Goal: Task Accomplishment & Management: Complete application form

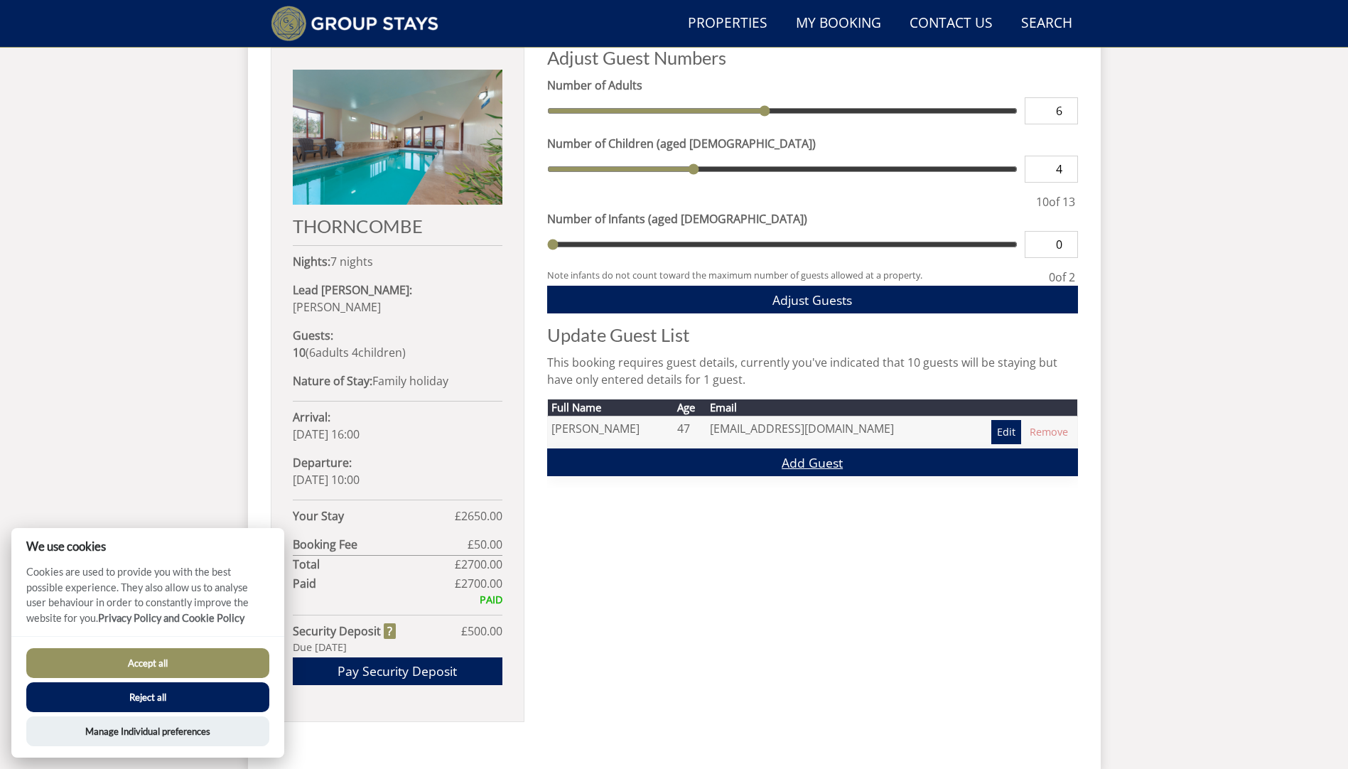
click at [813, 460] on link "Add Guest" at bounding box center [812, 462] width 531 height 28
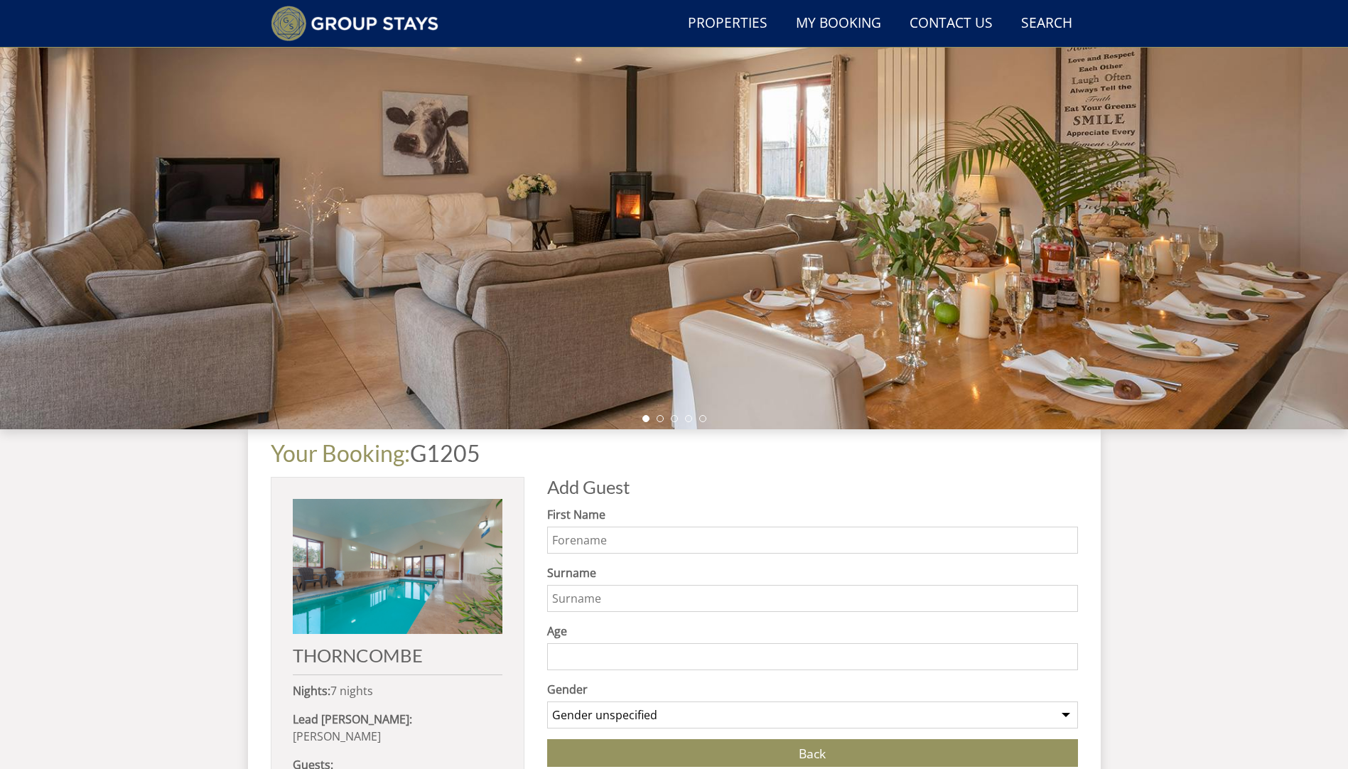
scroll to position [264, 0]
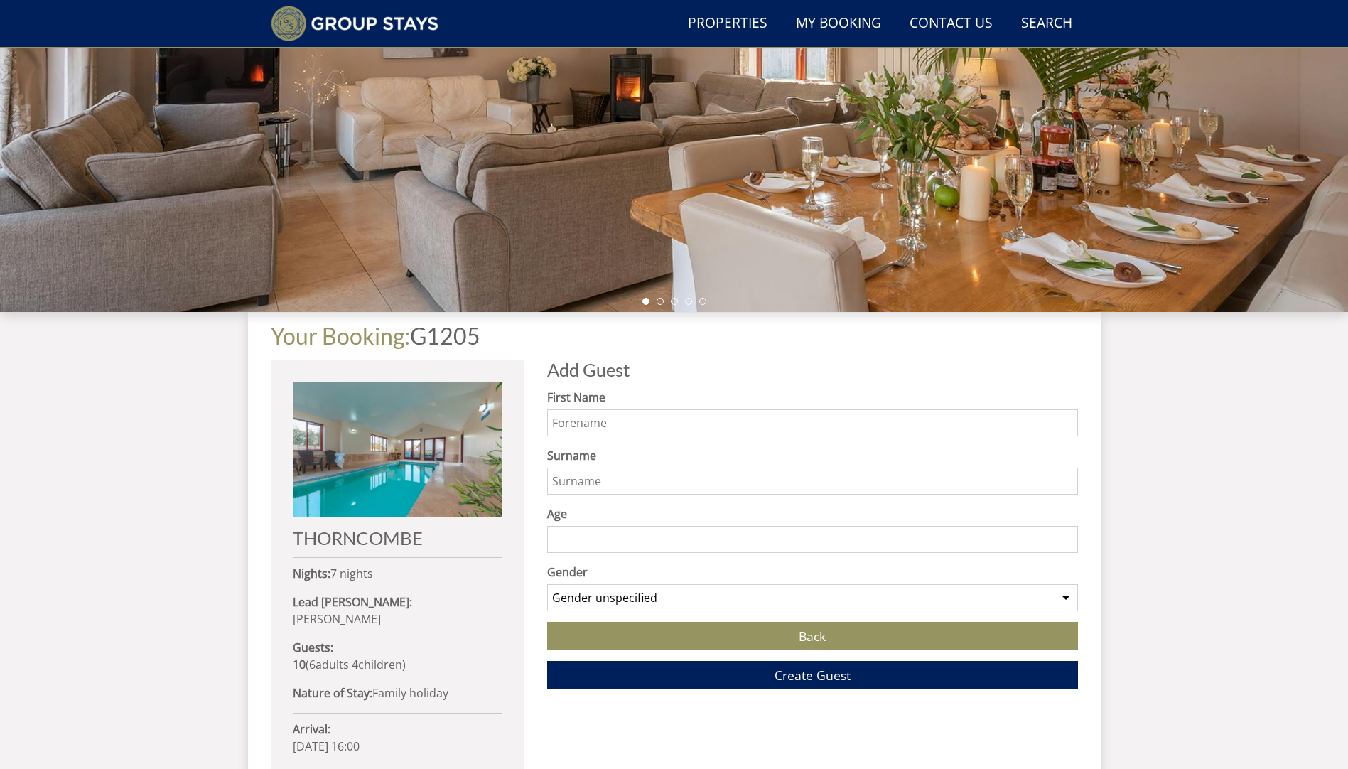
click at [618, 425] on input "First Name" at bounding box center [812, 422] width 531 height 27
type input "Ash"
type input "Hunter"
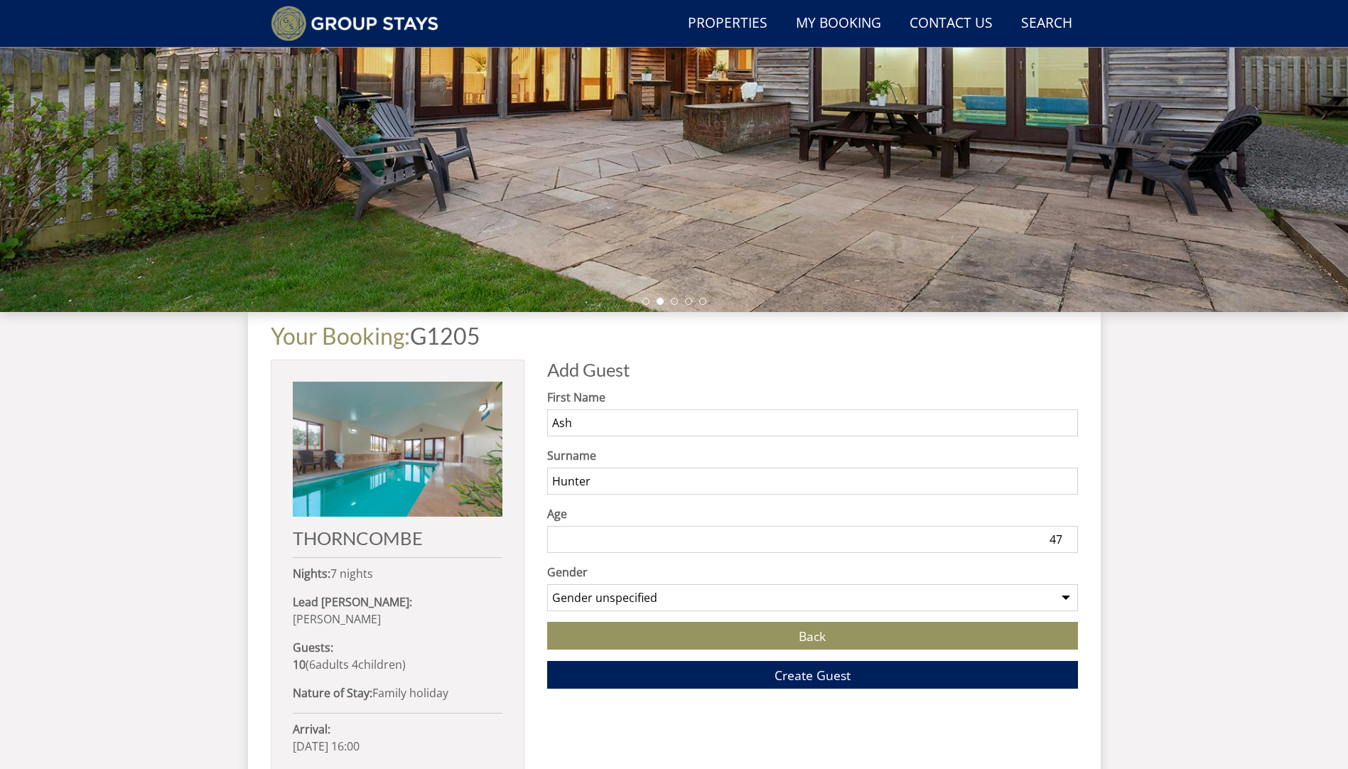
type input "47"
click at [835, 588] on select "Gender unspecified Gender [DEMOGRAPHIC_DATA] Gender [DEMOGRAPHIC_DATA]" at bounding box center [812, 597] width 531 height 27
select select "gender_[DEMOGRAPHIC_DATA]"
click at [547, 584] on select "Gender unspecified Gender [DEMOGRAPHIC_DATA] Gender [DEMOGRAPHIC_DATA]" at bounding box center [812, 597] width 531 height 27
click at [817, 679] on span "Create Guest" at bounding box center [813, 675] width 76 height 17
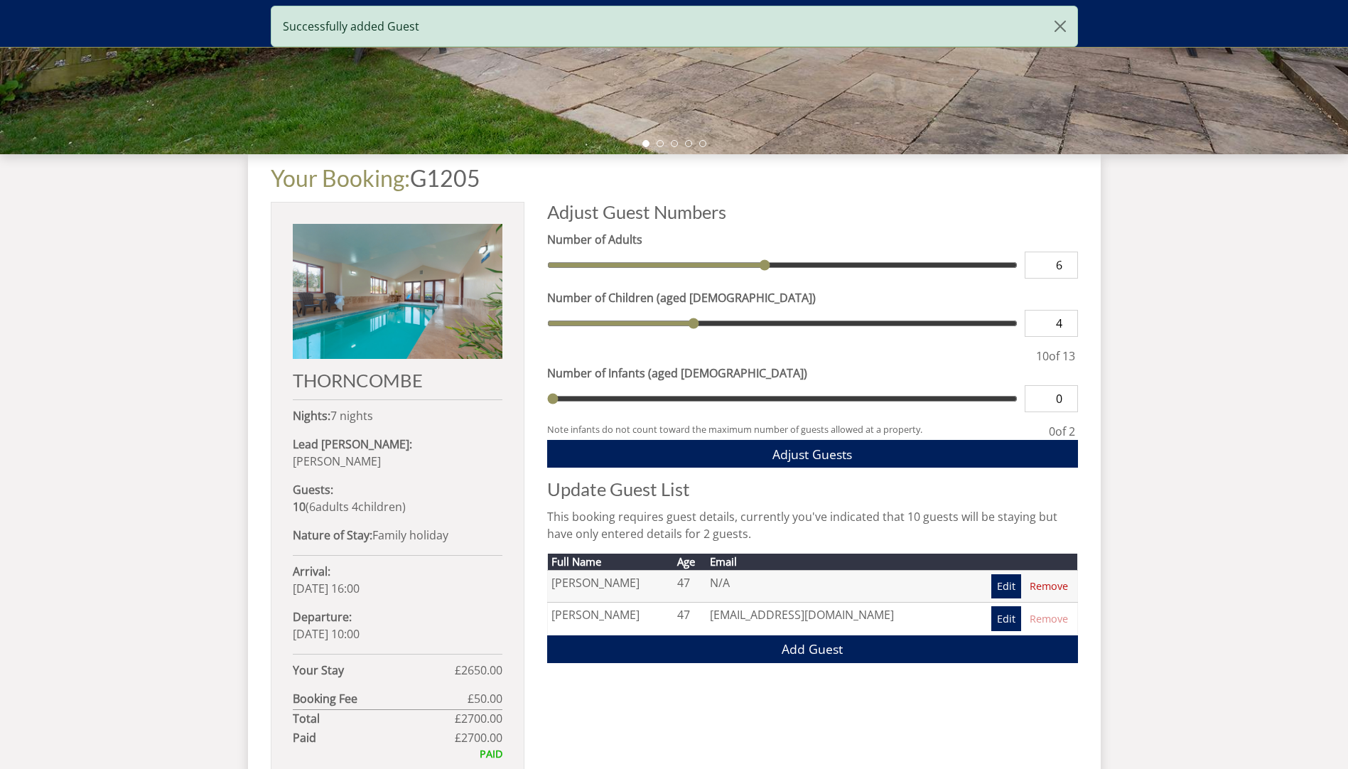
scroll to position [553, 0]
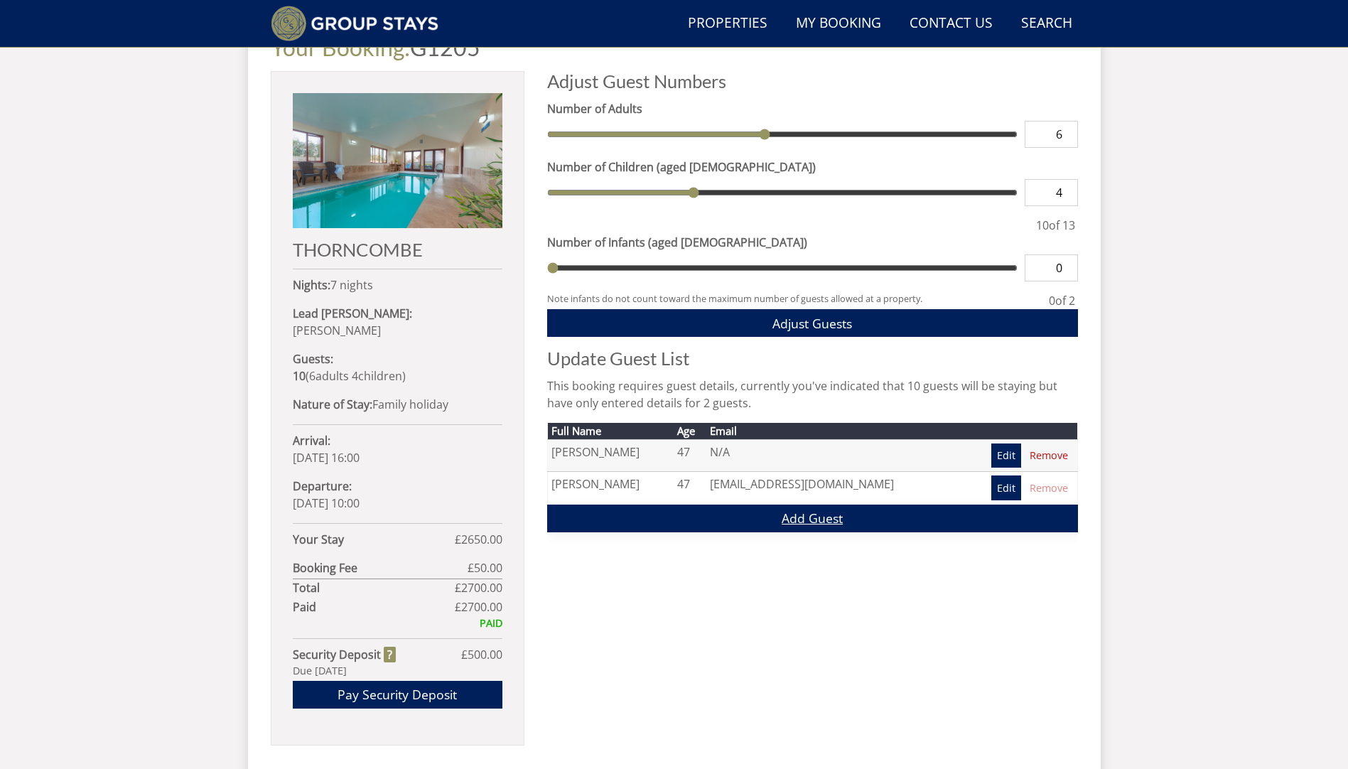
click at [814, 516] on link "Add Guest" at bounding box center [812, 519] width 531 height 28
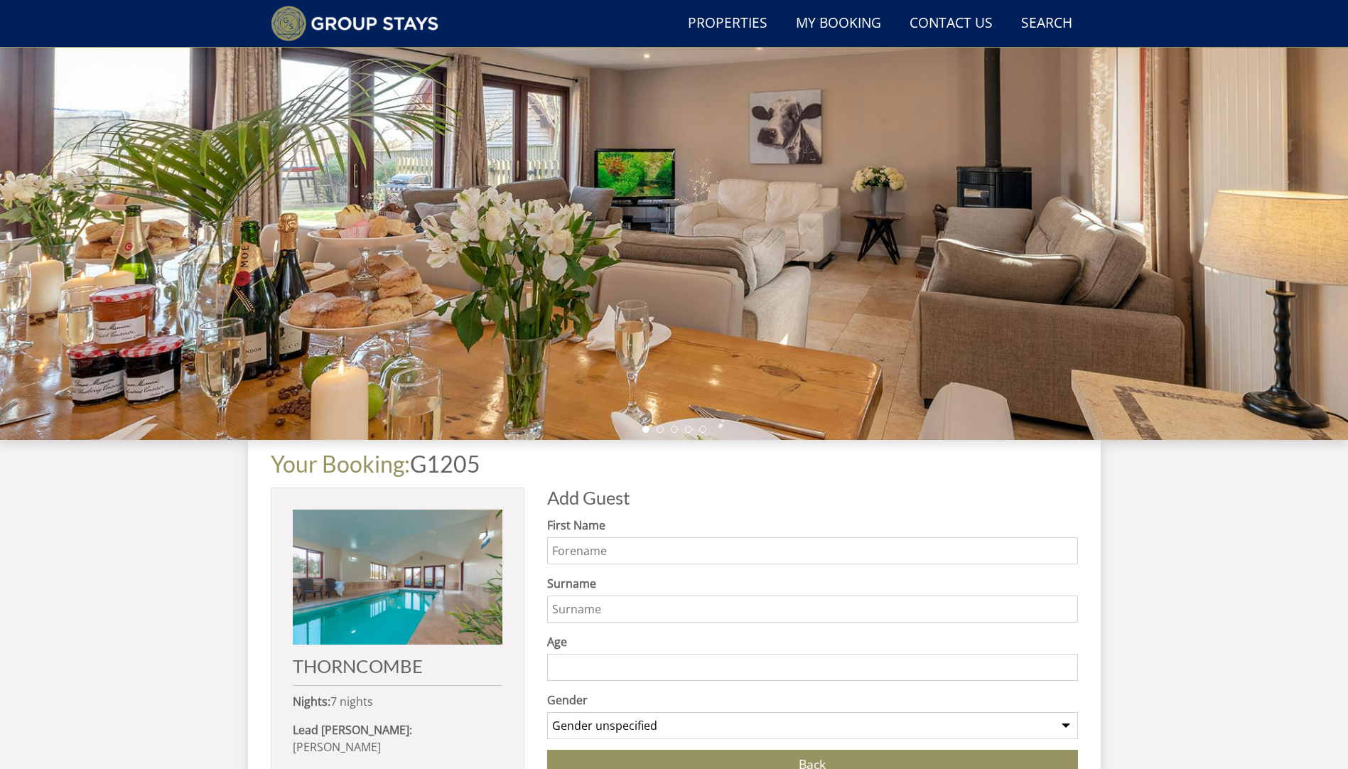
scroll to position [189, 0]
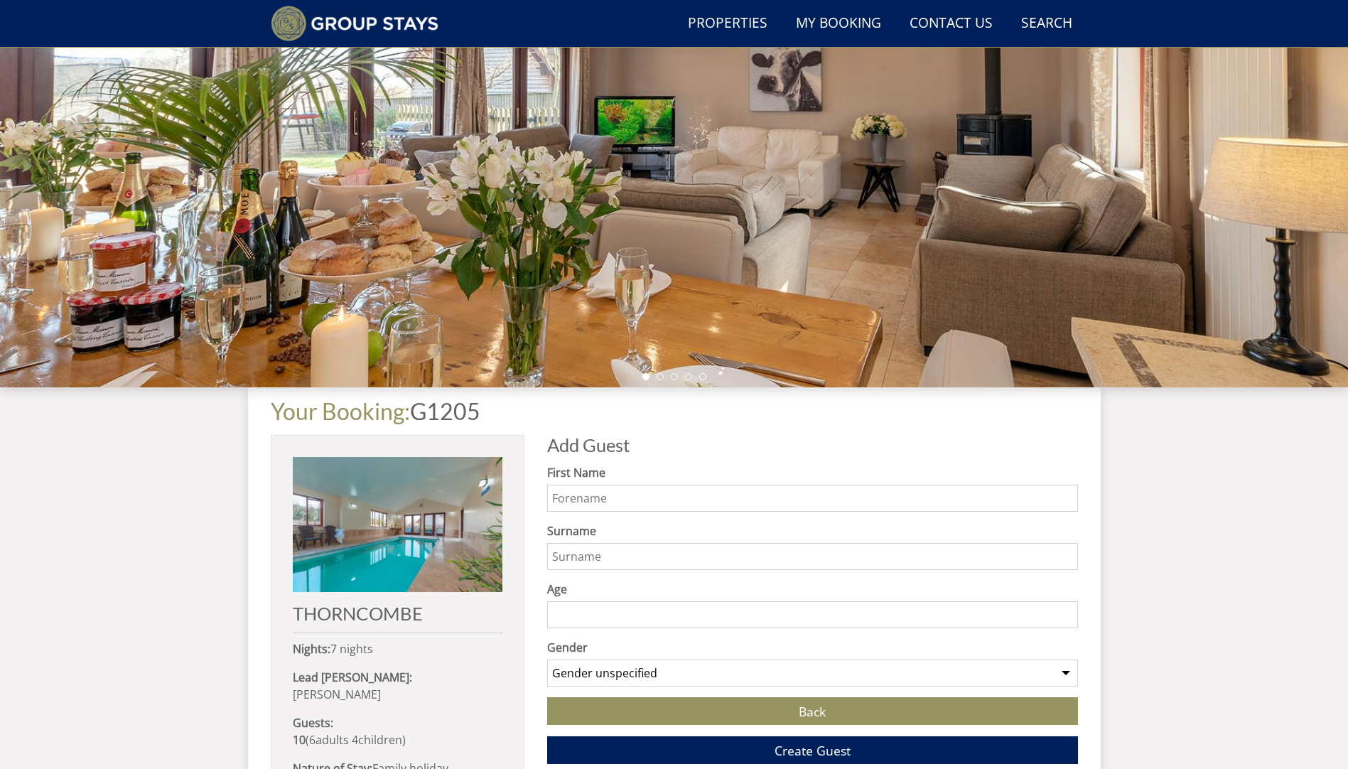
click at [611, 501] on input "First Name" at bounding box center [812, 498] width 531 height 27
type input "C"
type input "[PERSON_NAME]"
type input "Hunter"
click at [591, 620] on input "Age" at bounding box center [812, 614] width 531 height 27
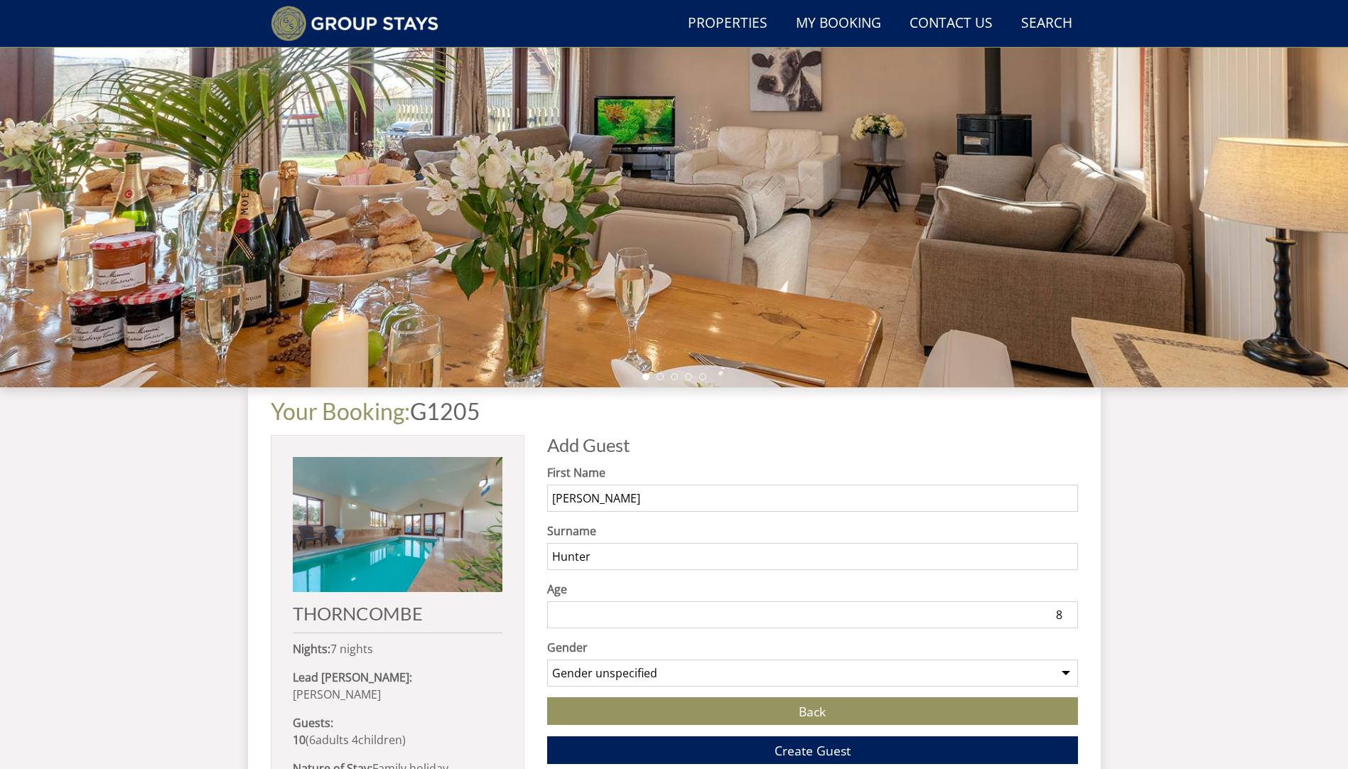
type input "8"
click at [603, 668] on select "Gender unspecified Gender [DEMOGRAPHIC_DATA] Gender [DEMOGRAPHIC_DATA]" at bounding box center [812, 672] width 531 height 27
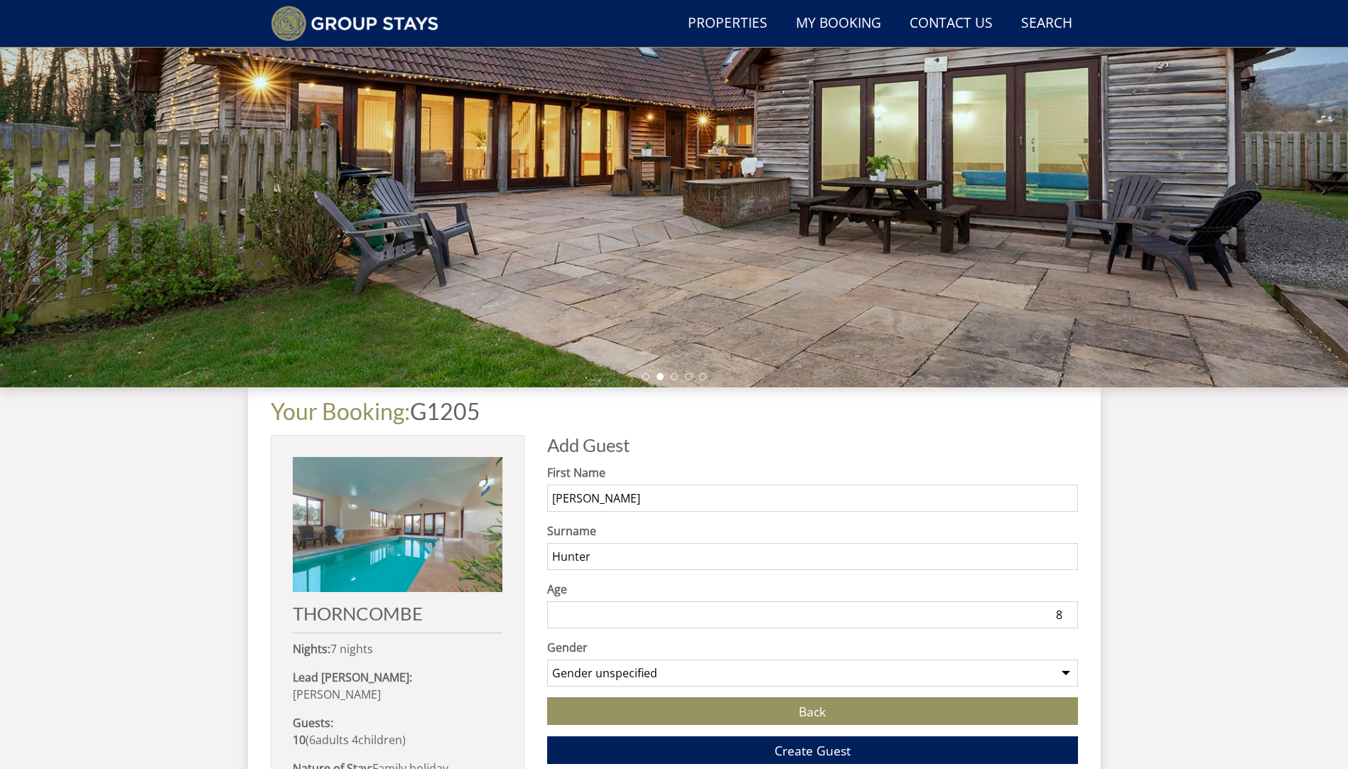
select select "gender_[DEMOGRAPHIC_DATA]"
click at [547, 659] on select "Gender unspecified Gender [DEMOGRAPHIC_DATA] Gender [DEMOGRAPHIC_DATA]" at bounding box center [812, 672] width 531 height 27
click at [742, 750] on button "Create Guest" at bounding box center [812, 750] width 531 height 28
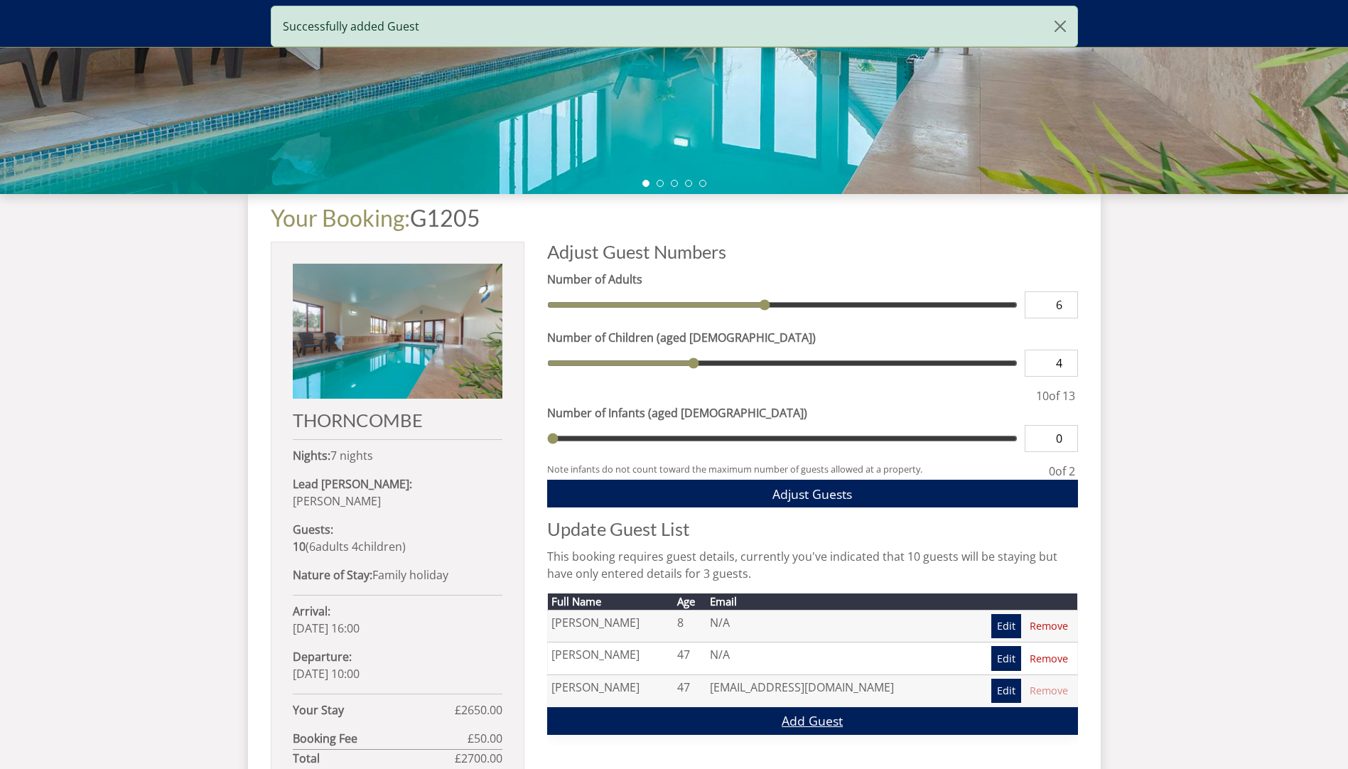
scroll to position [411, 0]
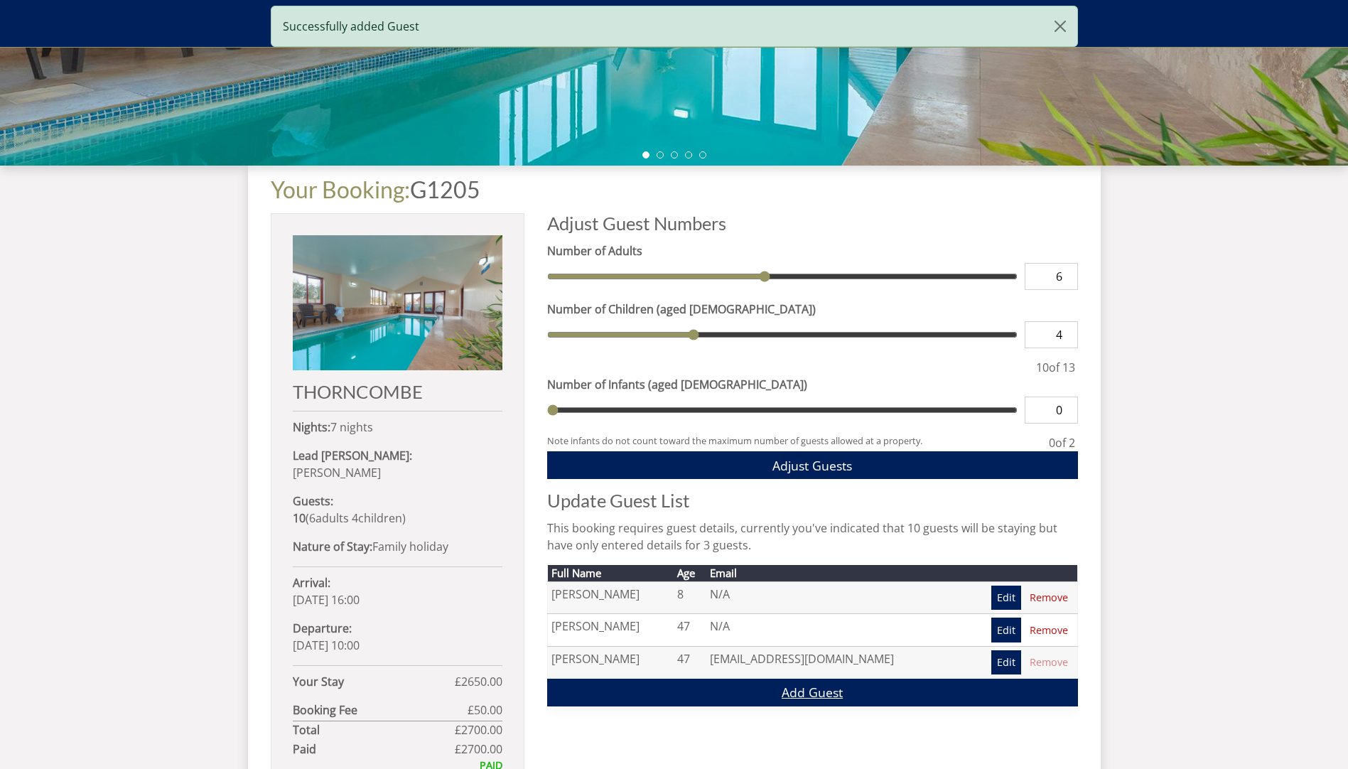
click at [791, 690] on link "Add Guest" at bounding box center [812, 693] width 531 height 28
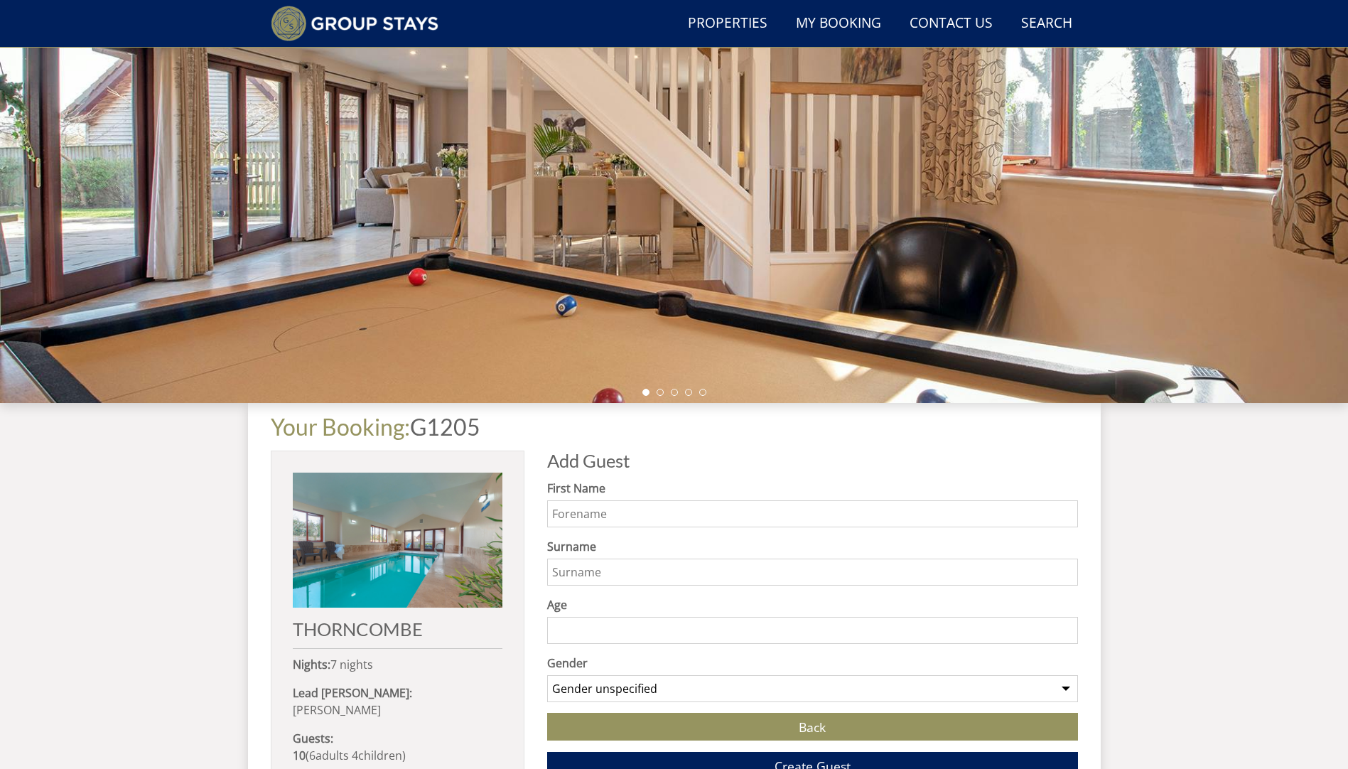
scroll to position [193, 0]
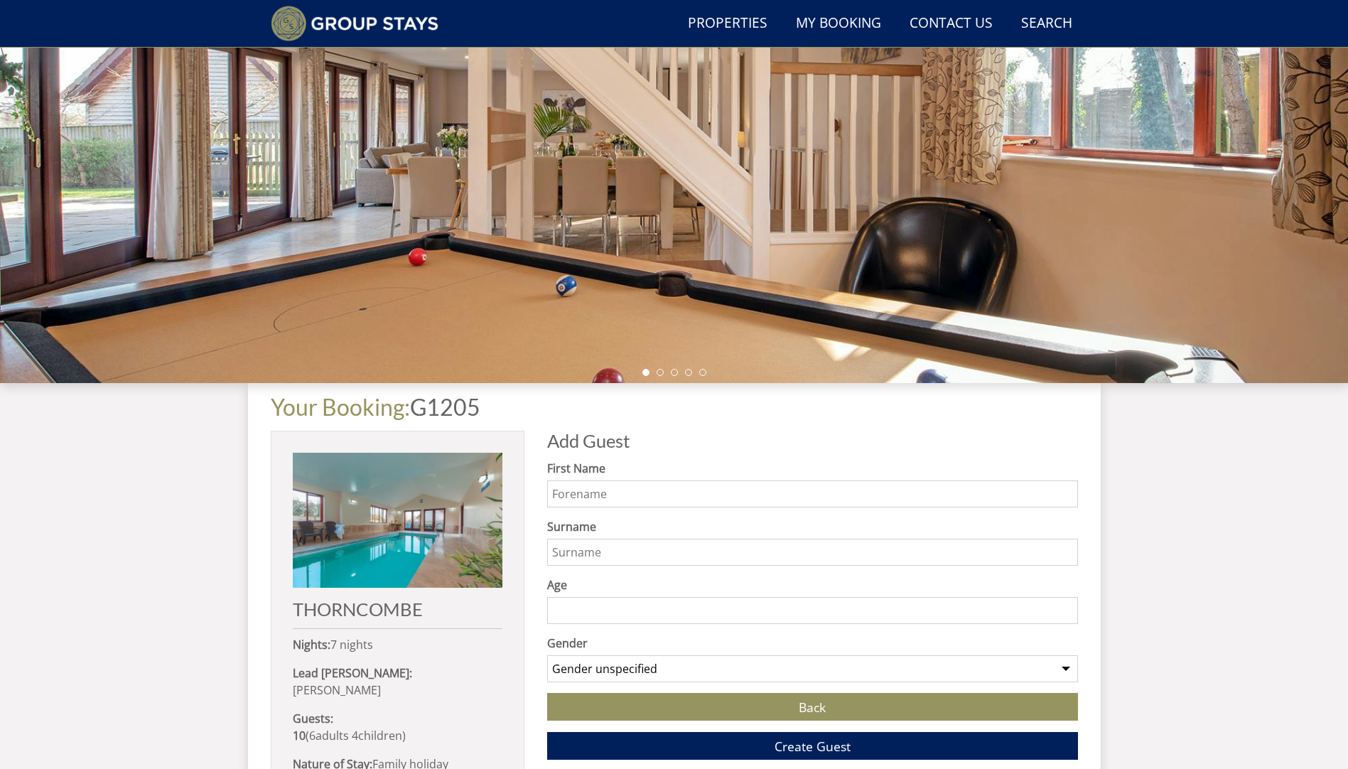
click at [588, 489] on input "First Name" at bounding box center [812, 493] width 531 height 27
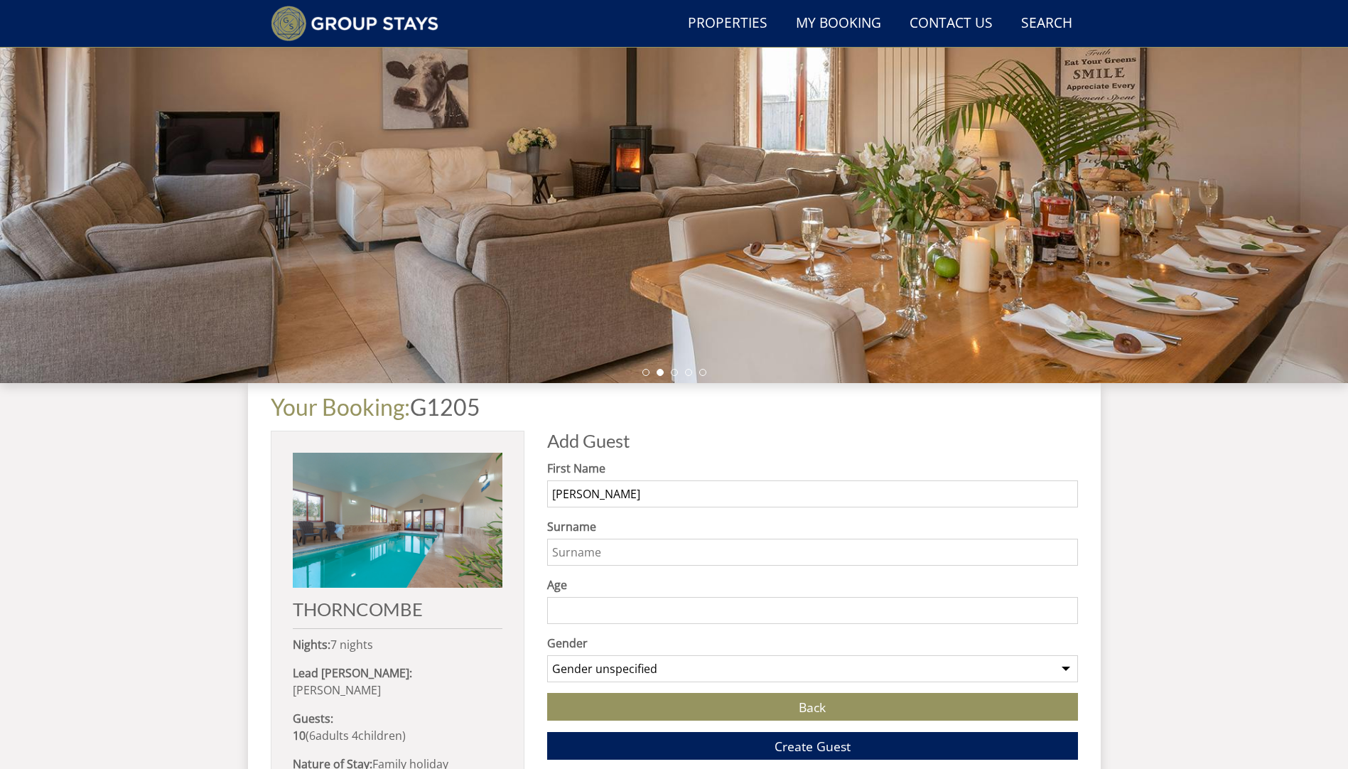
type input "[PERSON_NAME]"
type input "Brash"
click at [613, 608] on input "Age" at bounding box center [812, 610] width 531 height 27
click at [613, 605] on input "Age" at bounding box center [812, 610] width 531 height 27
type input "37"
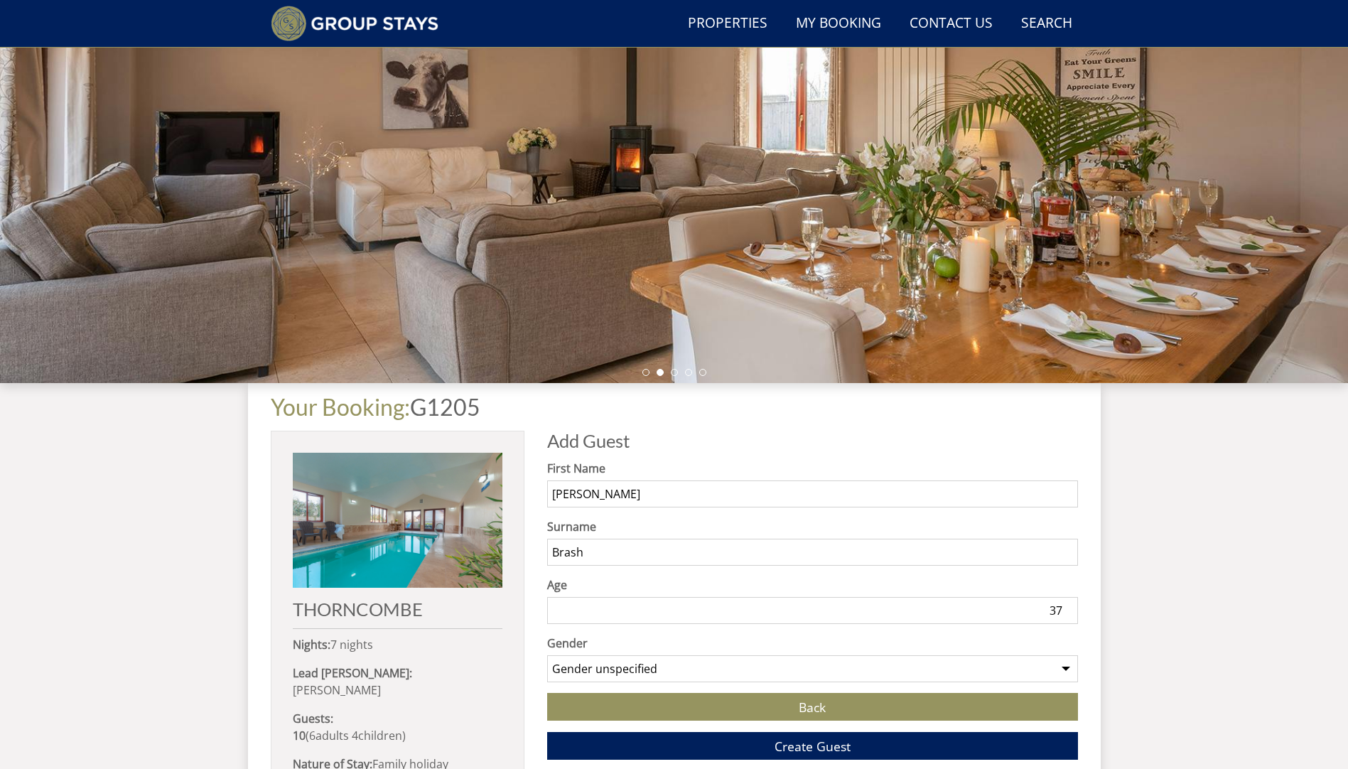
click at [684, 668] on select "Gender unspecified Gender [DEMOGRAPHIC_DATA] Gender [DEMOGRAPHIC_DATA]" at bounding box center [812, 668] width 531 height 27
select select "gender_[DEMOGRAPHIC_DATA]"
click at [547, 655] on select "Gender unspecified Gender [DEMOGRAPHIC_DATA] Gender [DEMOGRAPHIC_DATA]" at bounding box center [812, 668] width 531 height 27
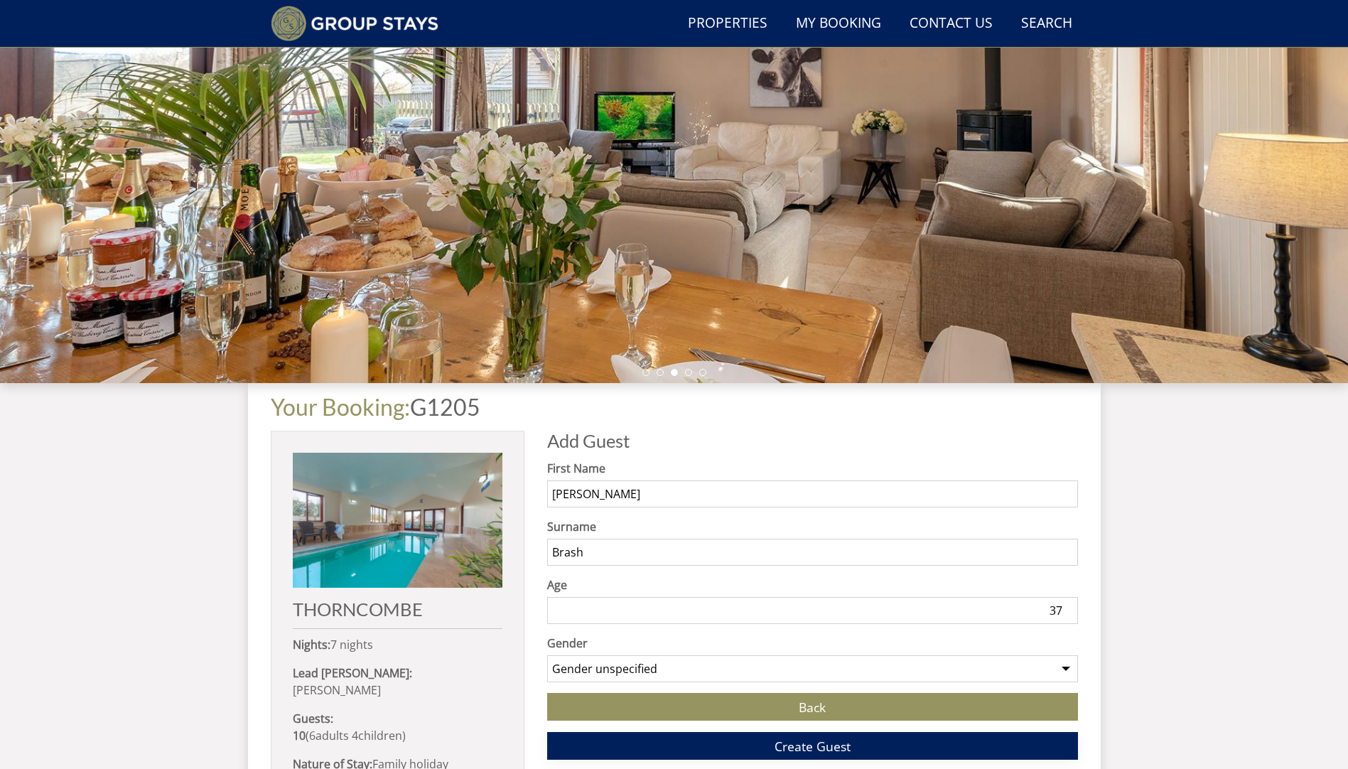
click at [847, 748] on span "Create Guest" at bounding box center [813, 746] width 76 height 17
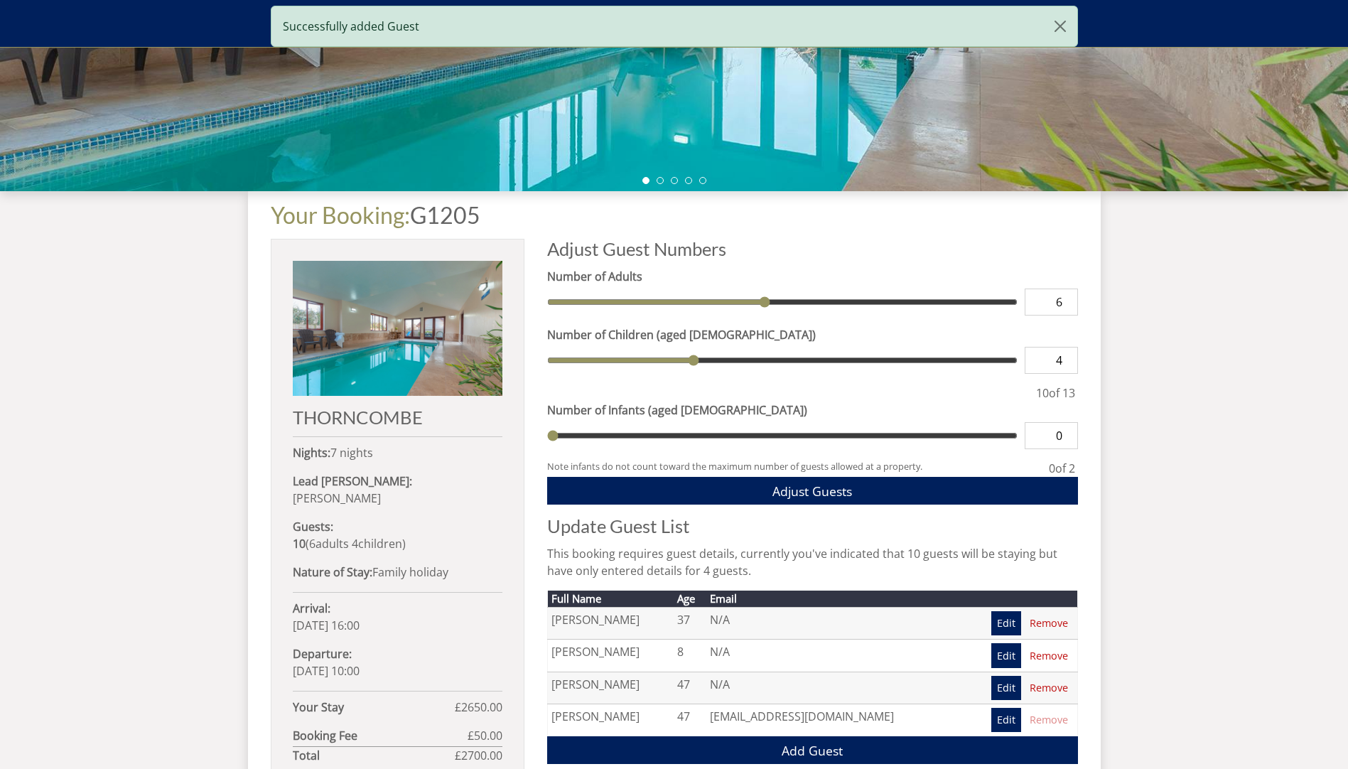
scroll to position [556, 0]
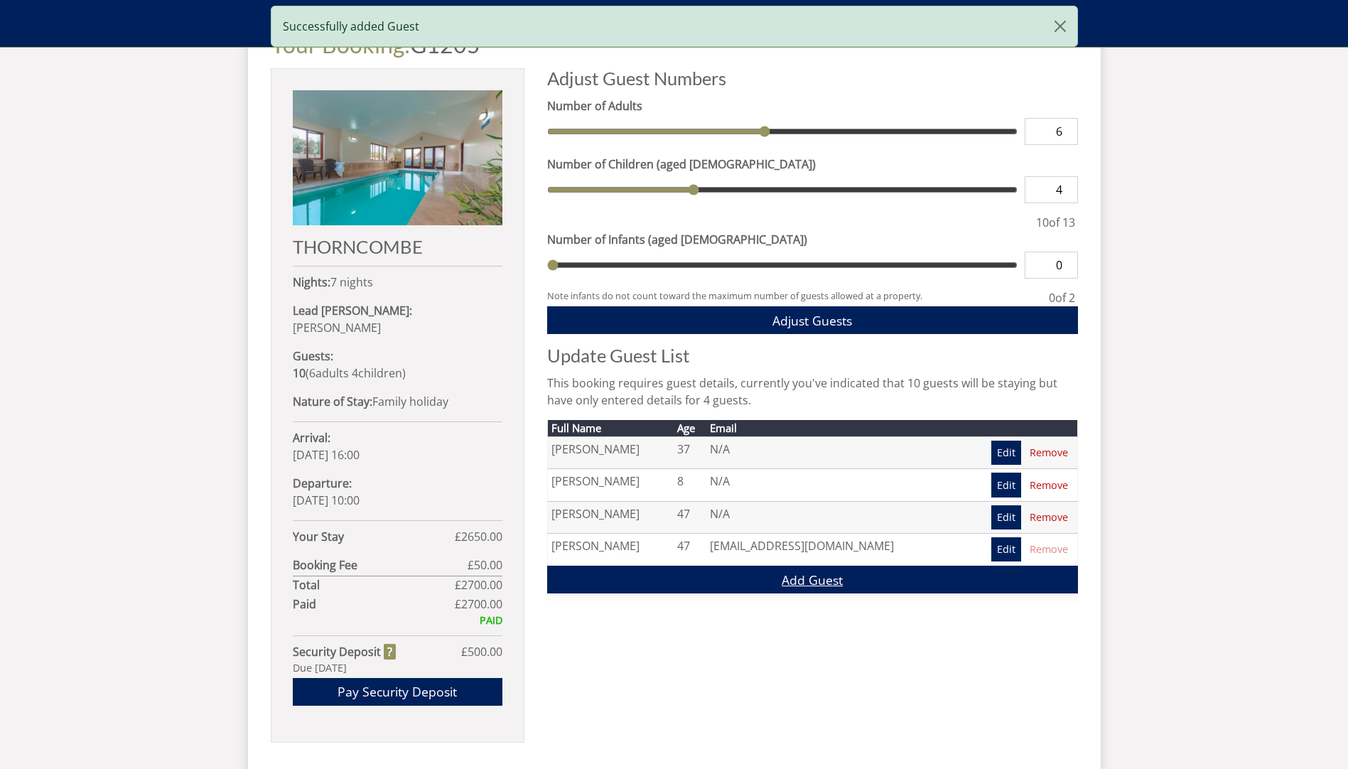
click at [791, 581] on link "Add Guest" at bounding box center [812, 580] width 531 height 28
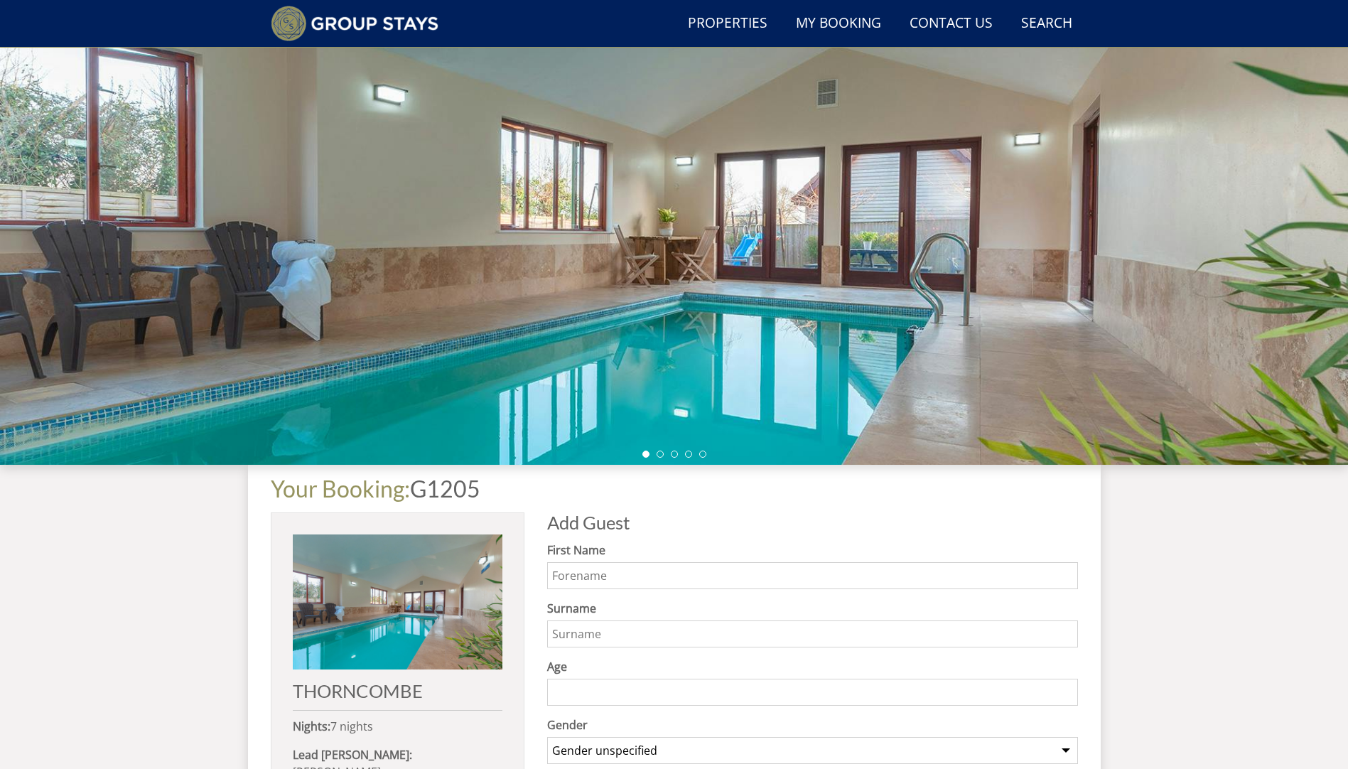
scroll to position [118, 0]
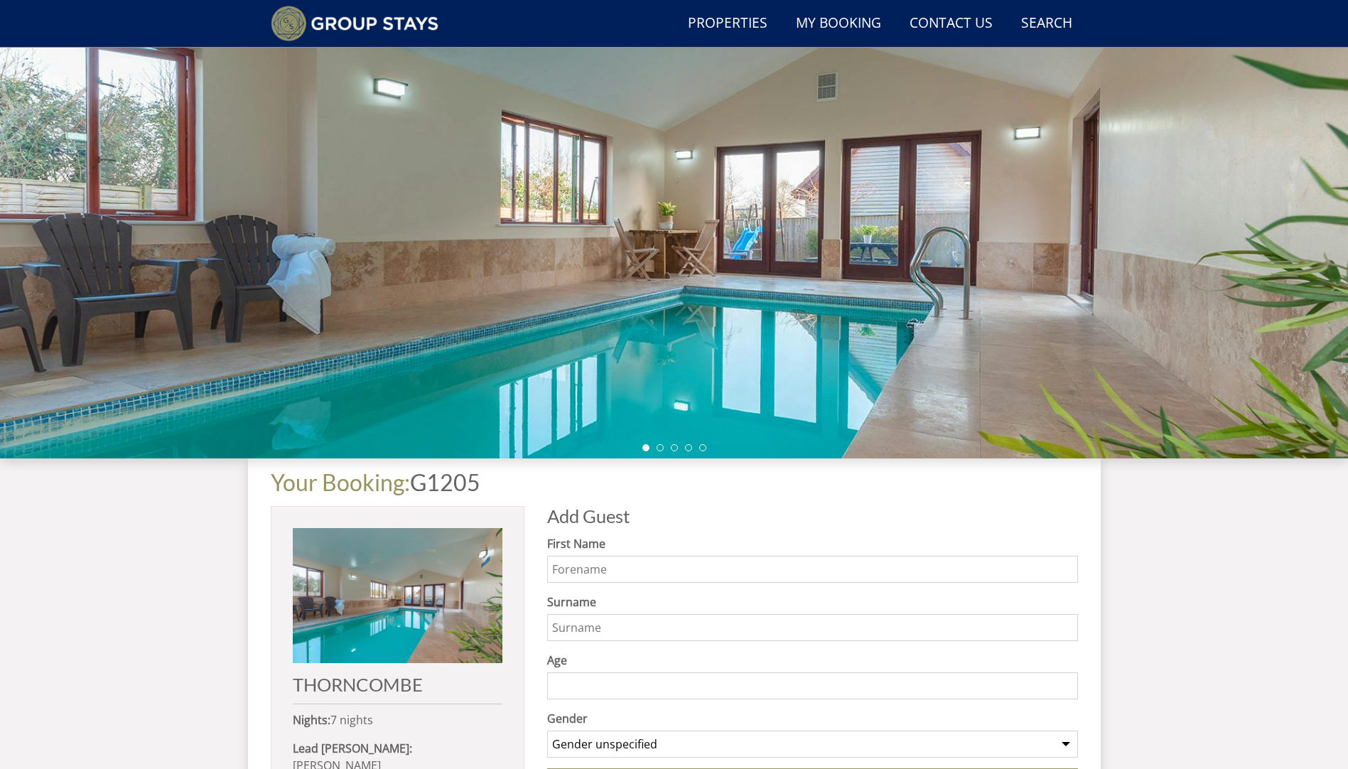
click at [601, 571] on input "First Name" at bounding box center [812, 569] width 531 height 27
type input "[PERSON_NAME]"
type input "Brash"
click at [598, 684] on input "Age" at bounding box center [812, 685] width 531 height 27
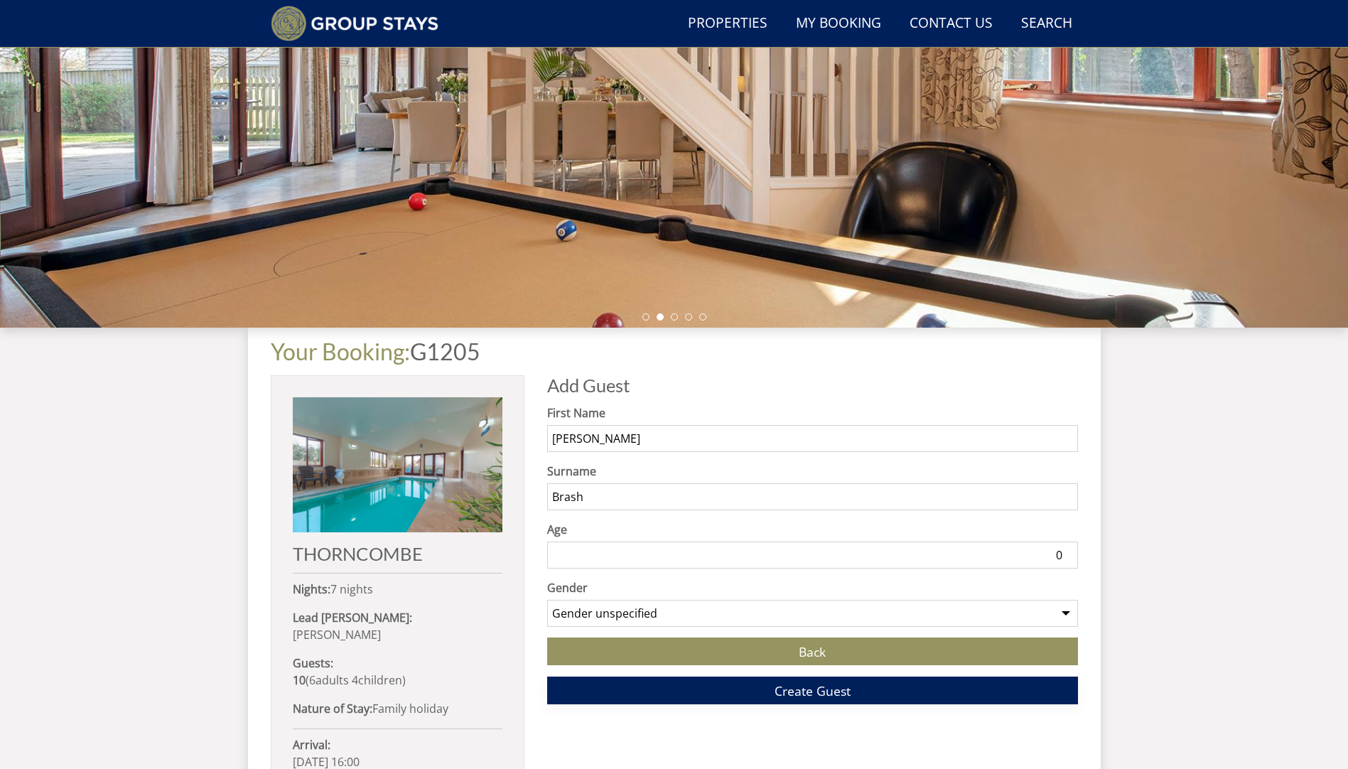
scroll to position [260, 0]
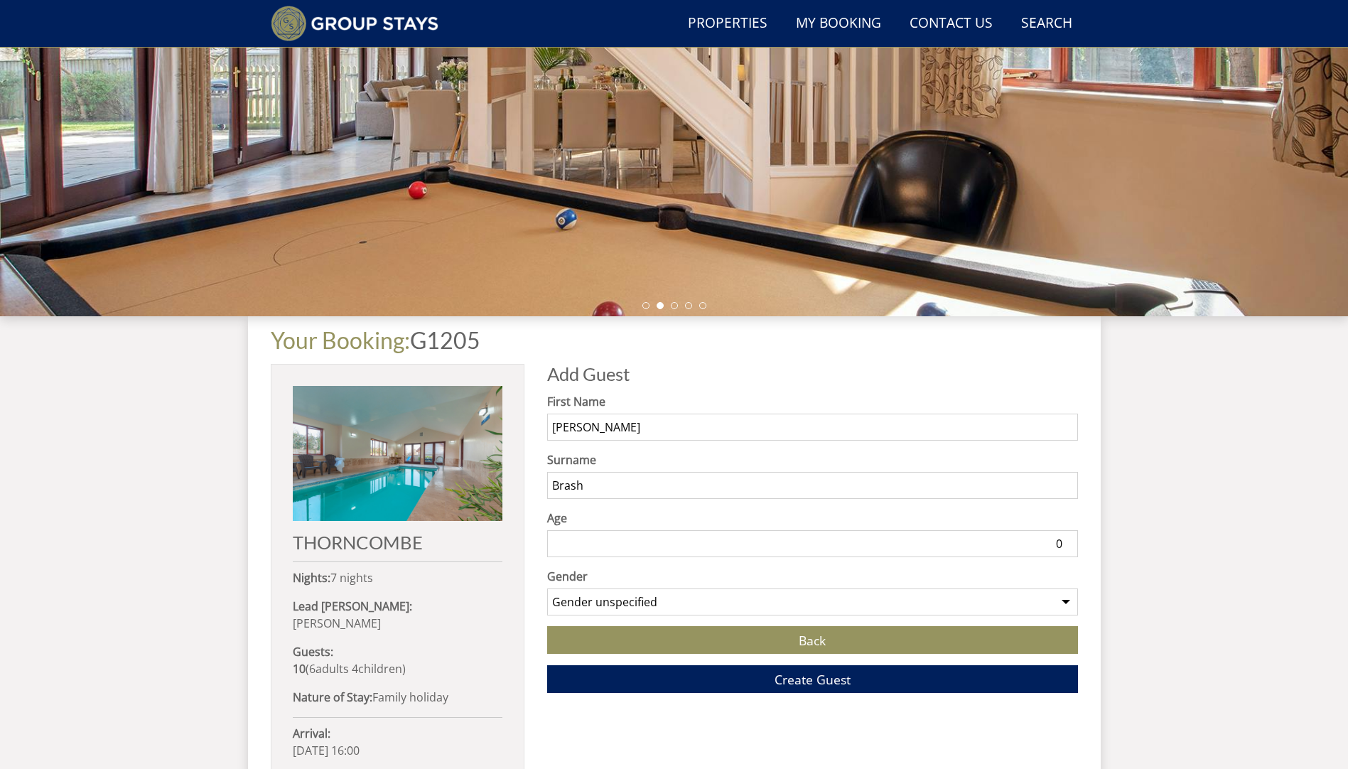
type input "0"
click at [614, 600] on select "Gender unspecified Gender [DEMOGRAPHIC_DATA] Gender [DEMOGRAPHIC_DATA]" at bounding box center [812, 601] width 531 height 27
select select "gender_[DEMOGRAPHIC_DATA]"
click at [547, 588] on select "Gender unspecified Gender [DEMOGRAPHIC_DATA] Gender [DEMOGRAPHIC_DATA]" at bounding box center [812, 601] width 531 height 27
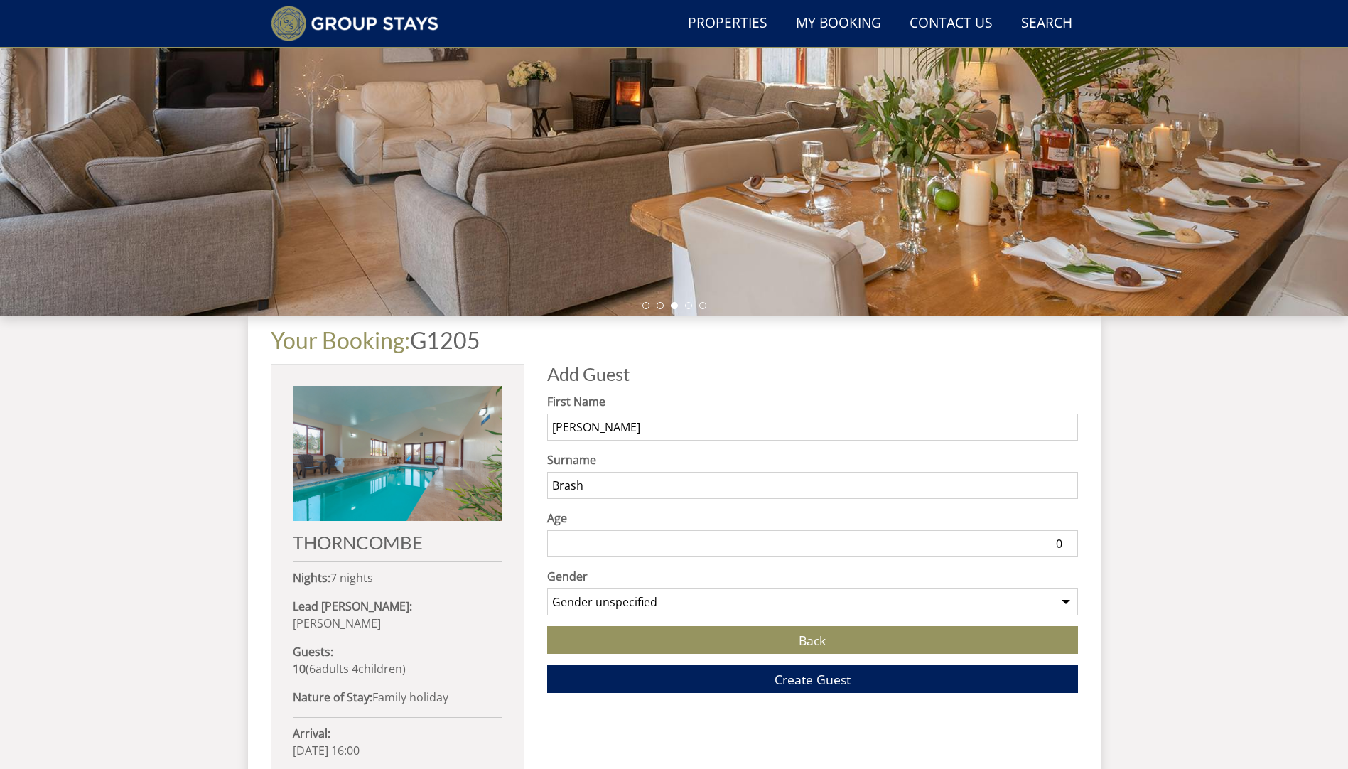
click at [679, 548] on input "0" at bounding box center [812, 543] width 531 height 27
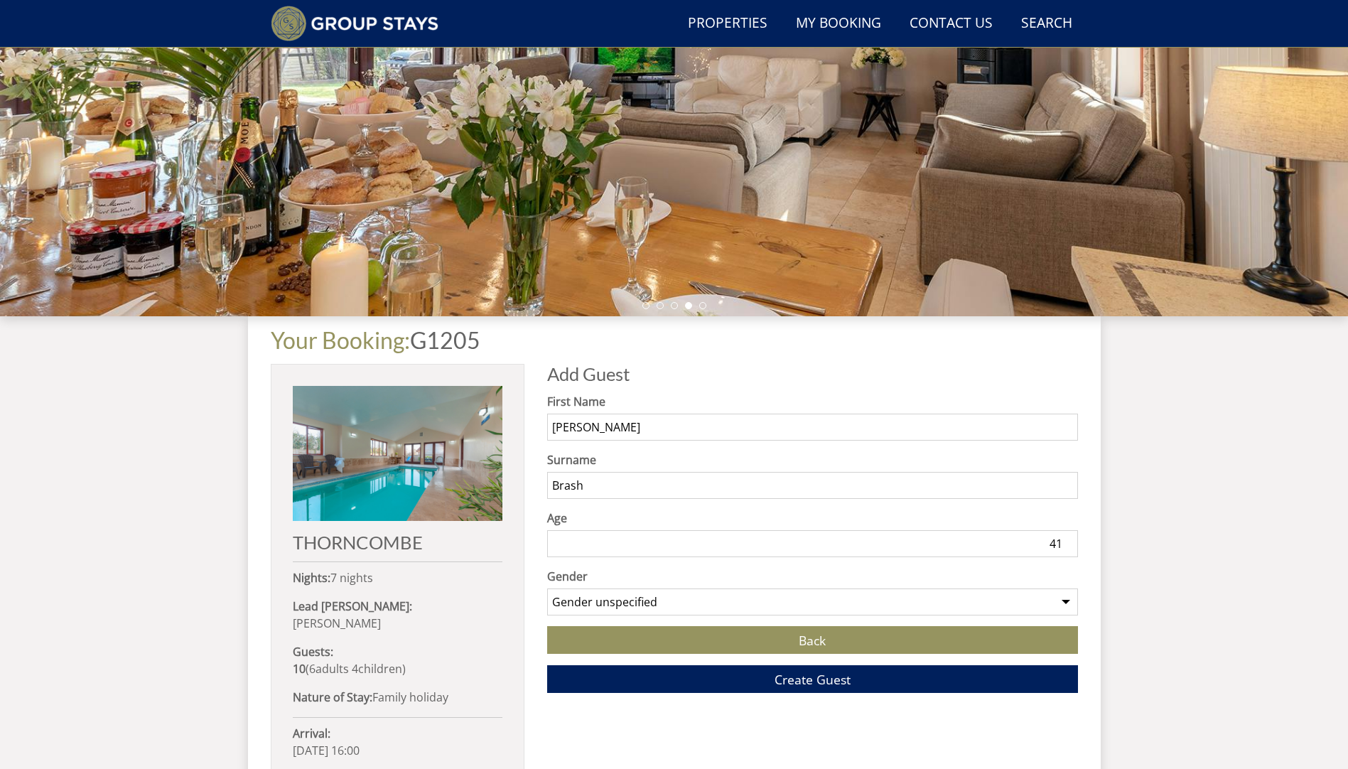
click at [1062, 542] on input "41" at bounding box center [812, 543] width 531 height 27
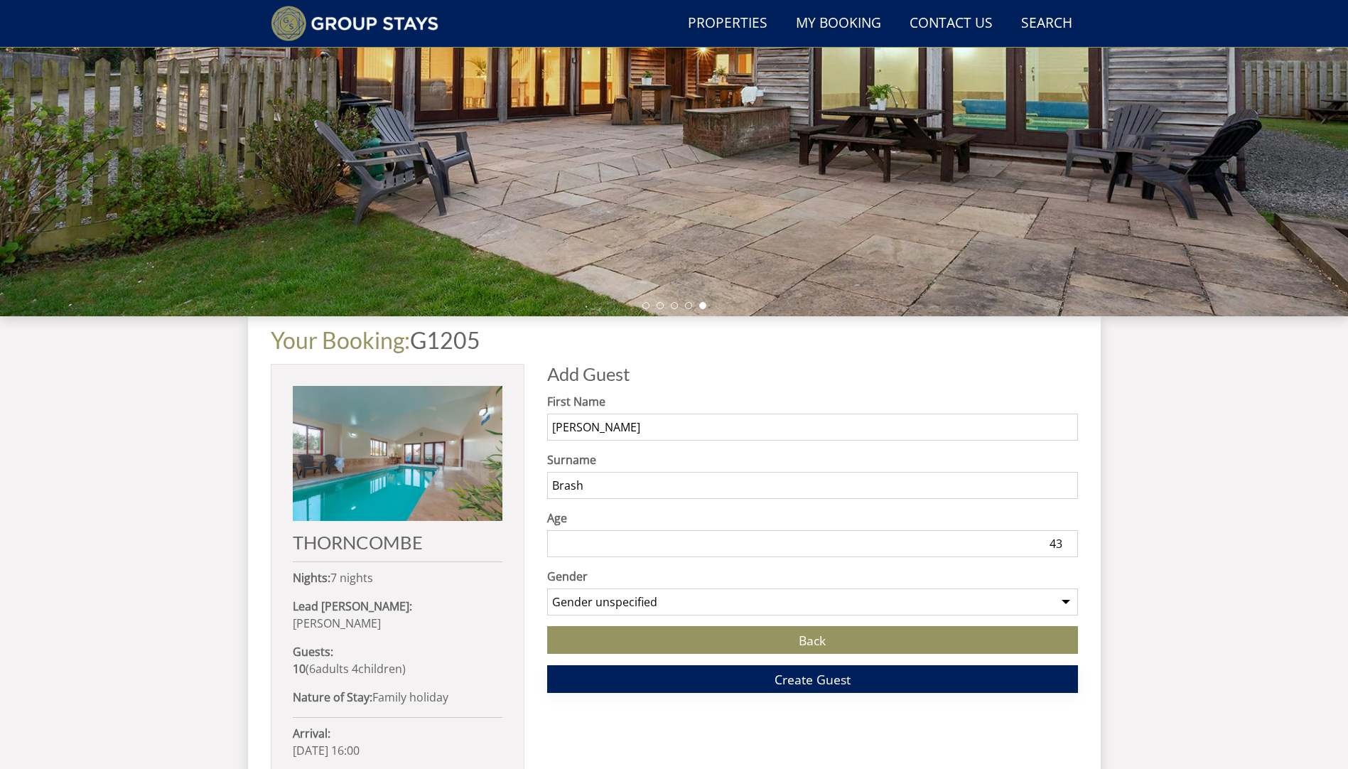
type input "43"
click at [860, 677] on button "Create Guest" at bounding box center [812, 679] width 531 height 28
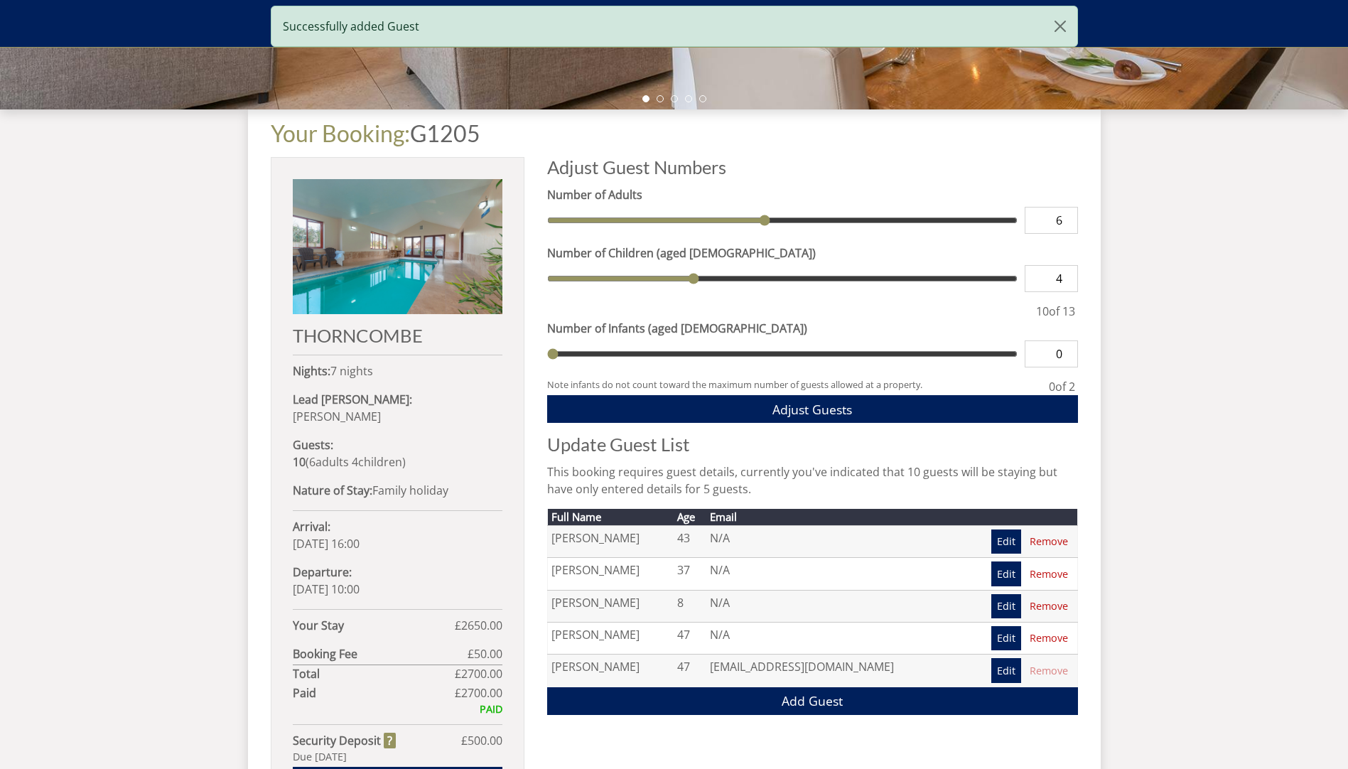
scroll to position [627, 0]
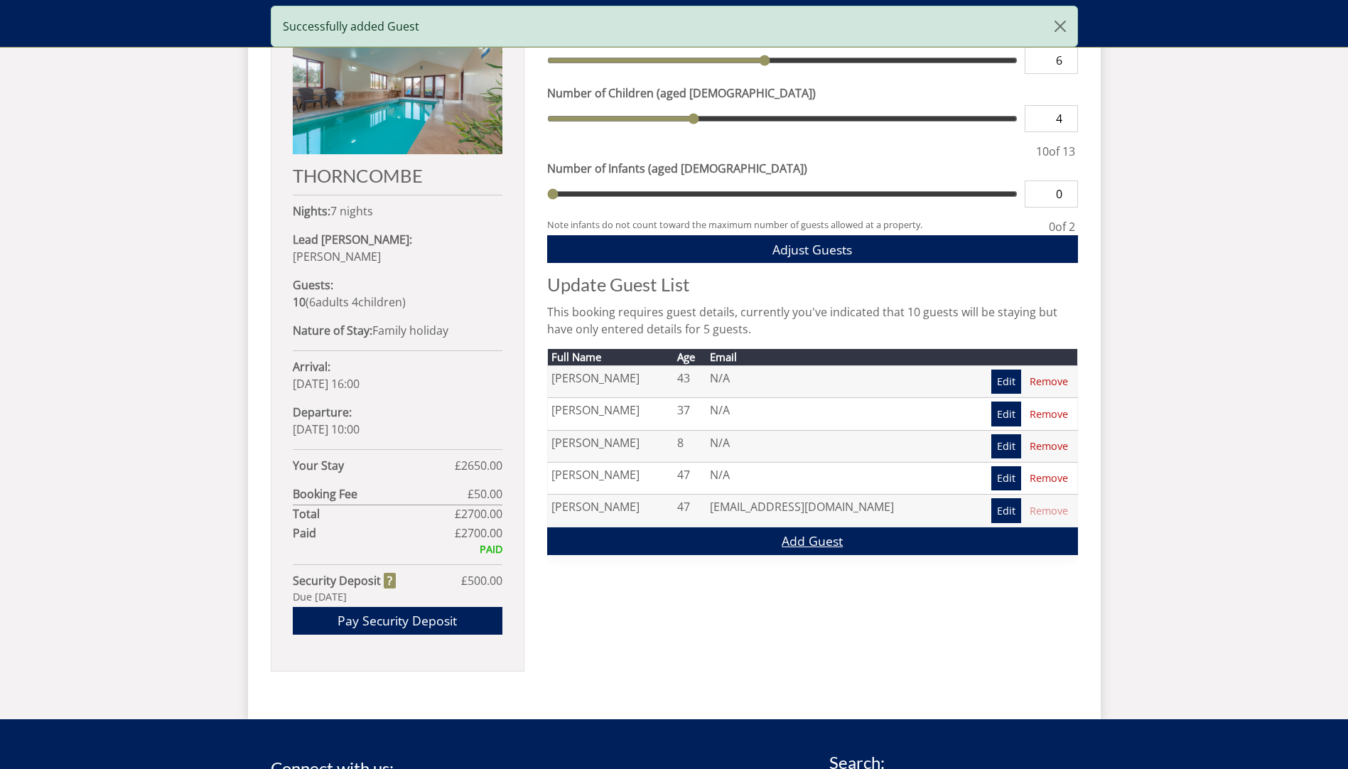
click at [812, 537] on link "Add Guest" at bounding box center [812, 541] width 531 height 28
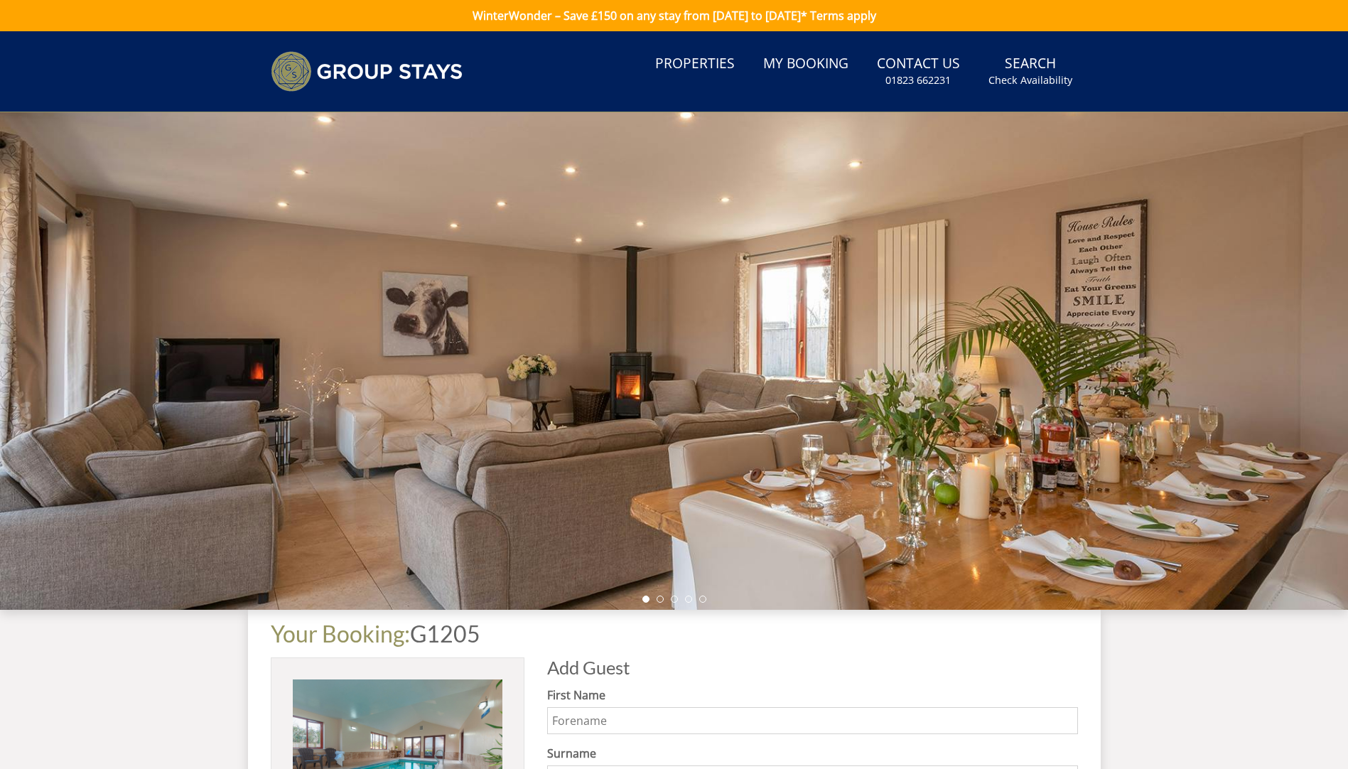
click at [604, 719] on input "First Name" at bounding box center [812, 720] width 531 height 27
type input "[PERSON_NAME]"
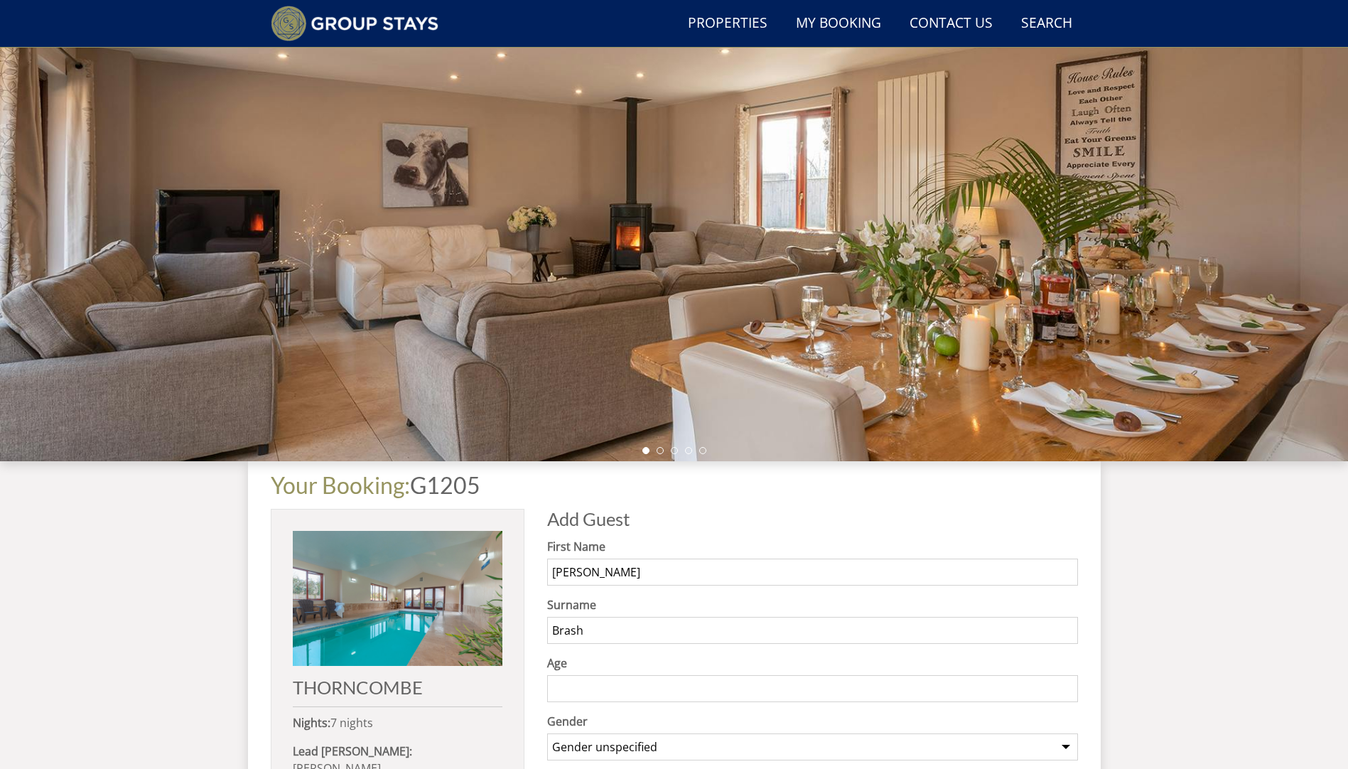
scroll to position [141, 0]
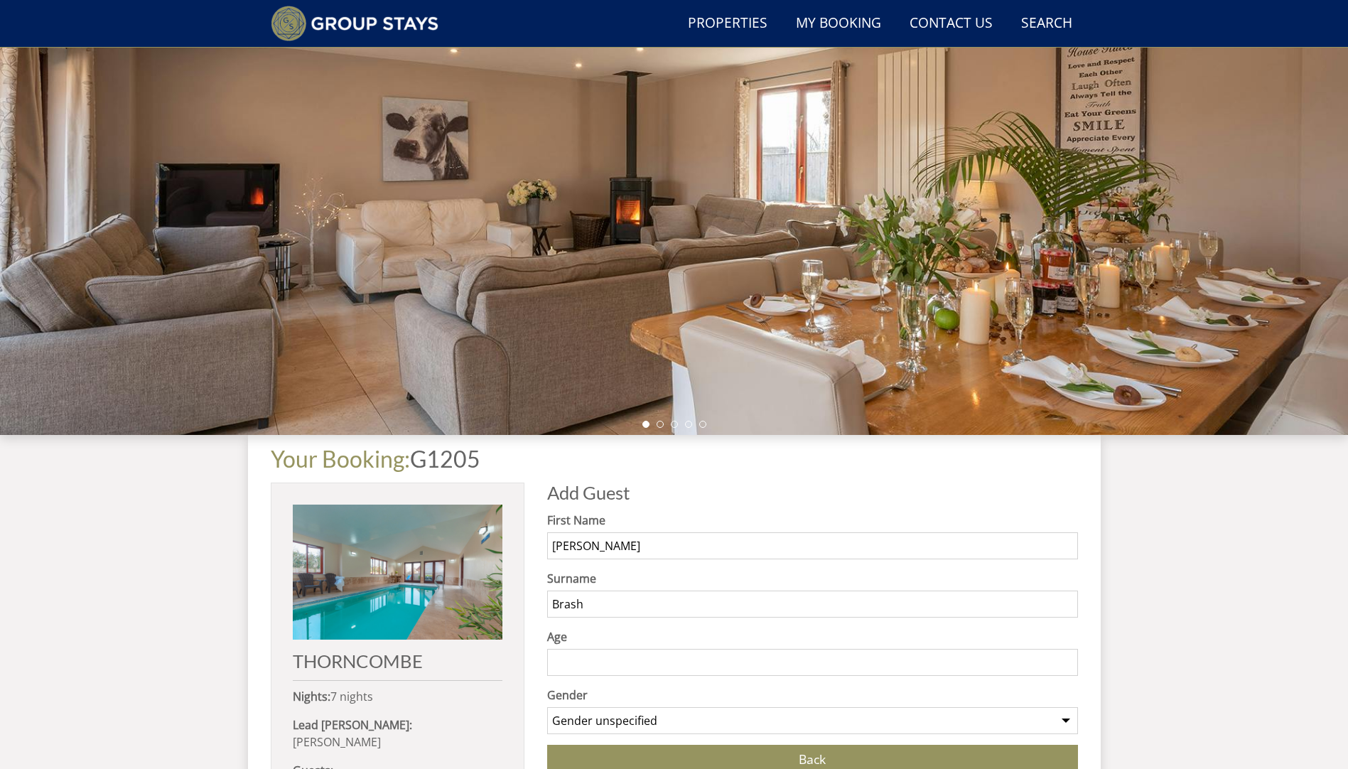
type input "Brash"
click at [630, 656] on input "Age" at bounding box center [812, 662] width 531 height 27
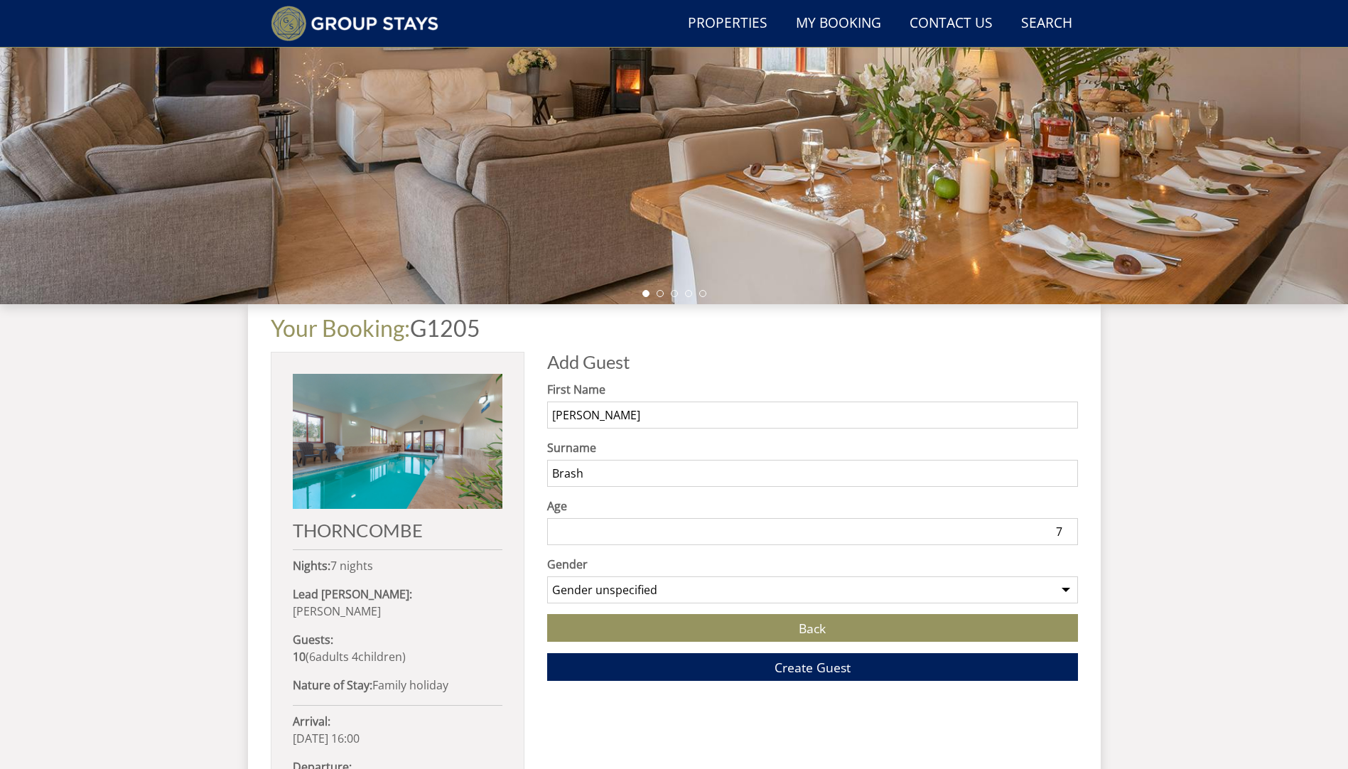
scroll to position [284, 0]
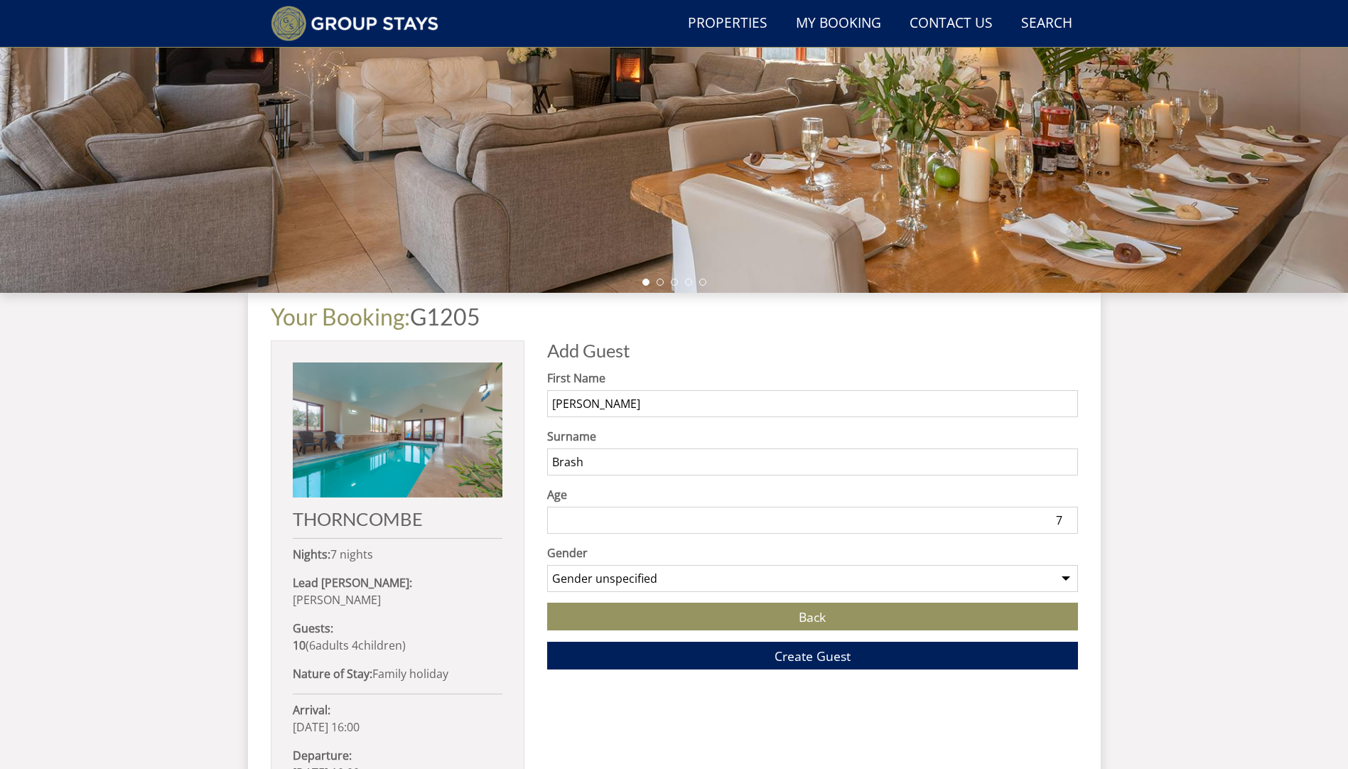
type input "7"
click at [731, 576] on select "Gender unspecified Gender [DEMOGRAPHIC_DATA] Gender [DEMOGRAPHIC_DATA]" at bounding box center [812, 578] width 531 height 27
select select "gender_[DEMOGRAPHIC_DATA]"
click at [547, 565] on select "Gender unspecified Gender [DEMOGRAPHIC_DATA] Gender [DEMOGRAPHIC_DATA]" at bounding box center [812, 578] width 531 height 27
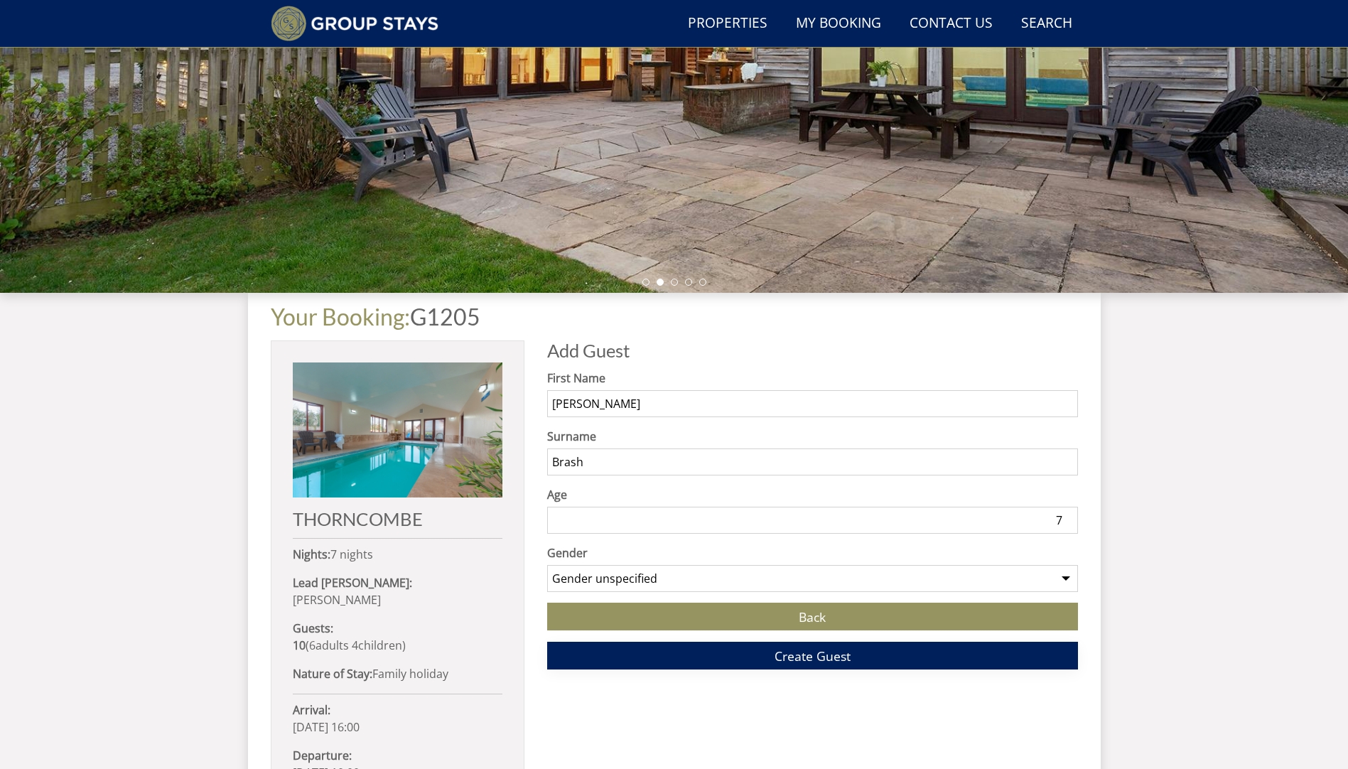
click at [777, 658] on span "Create Guest" at bounding box center [813, 655] width 76 height 17
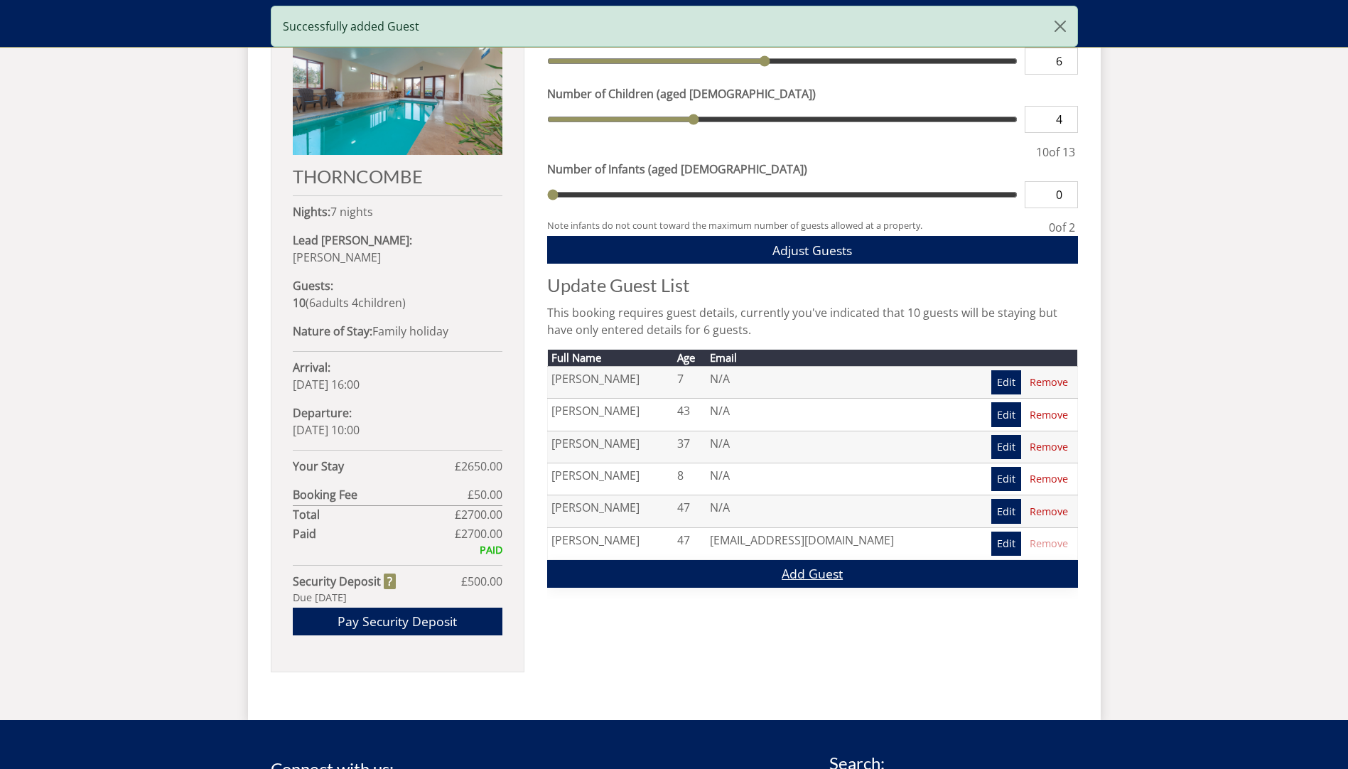
scroll to position [627, 0]
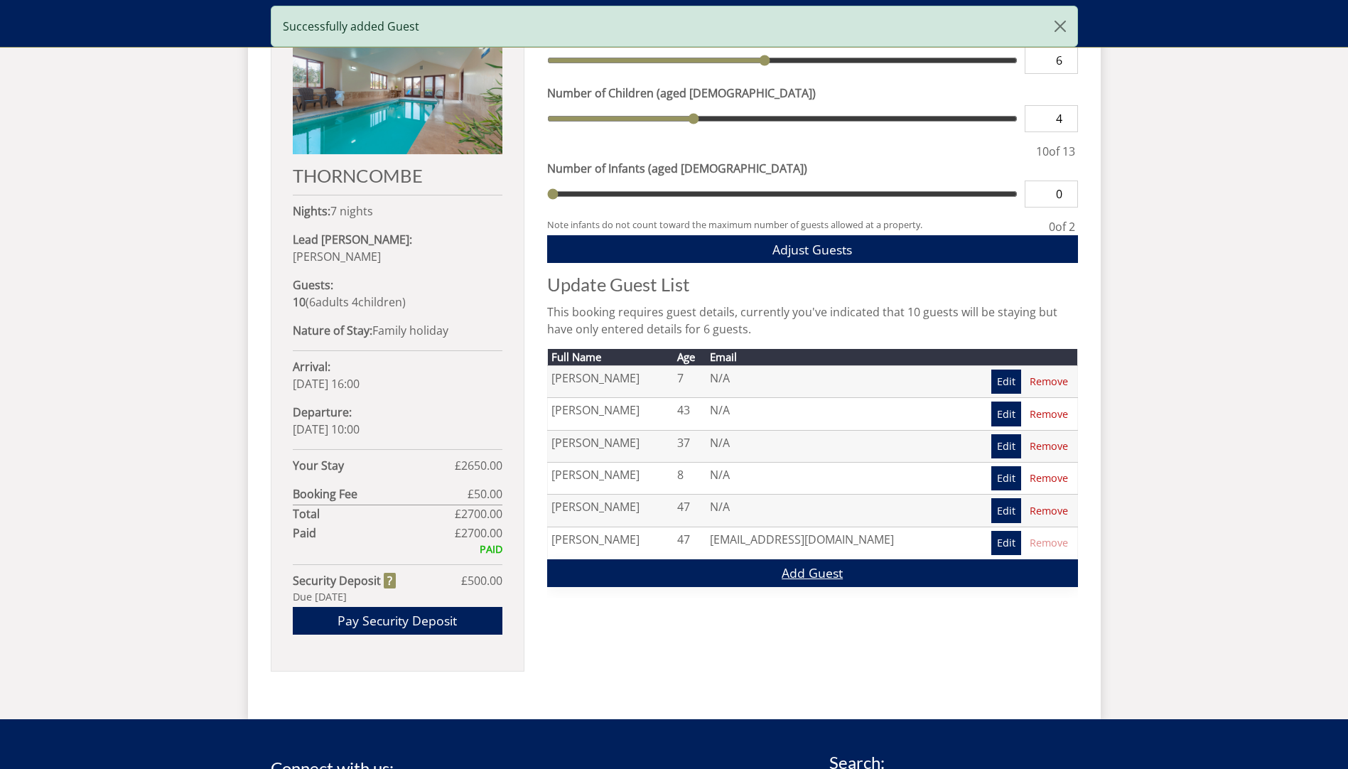
click at [792, 572] on link "Add Guest" at bounding box center [812, 573] width 531 height 28
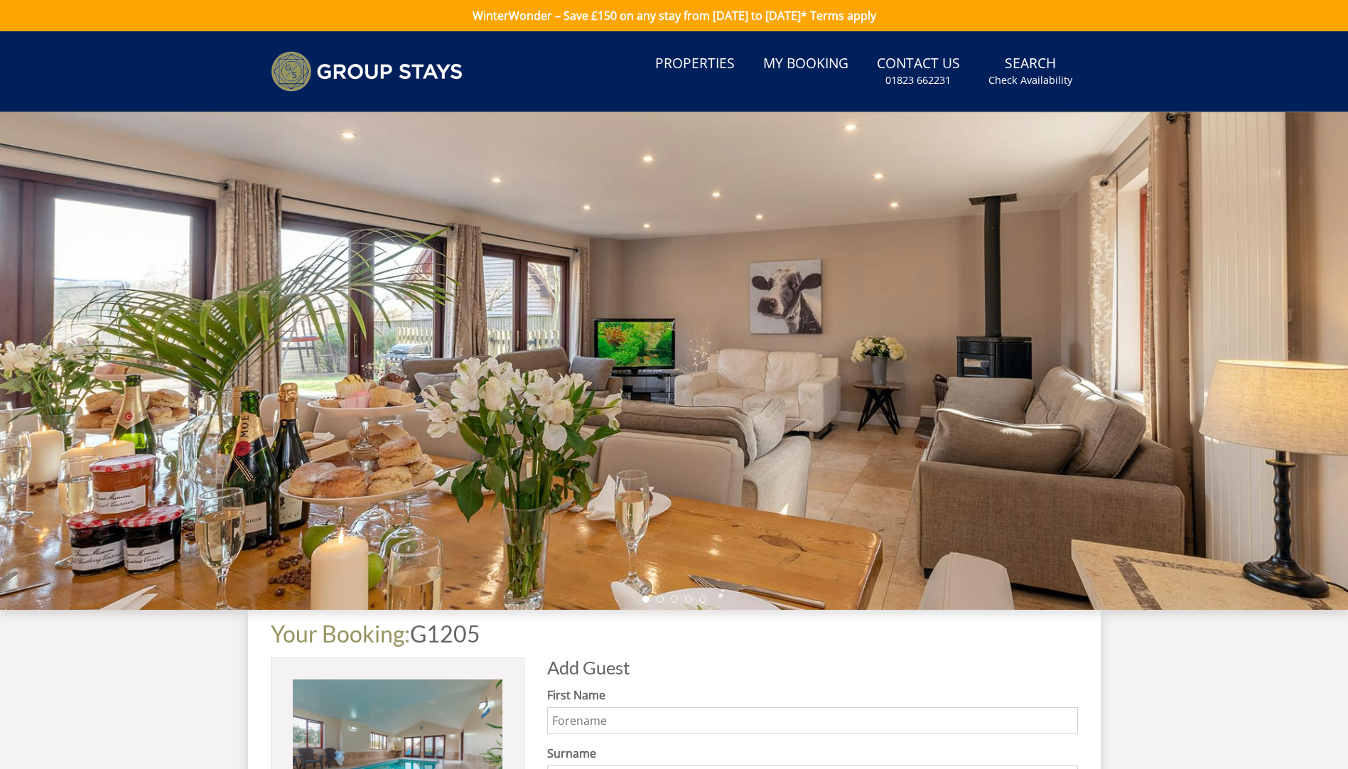
click at [620, 716] on input "First Name" at bounding box center [812, 720] width 531 height 27
type input "Kit"
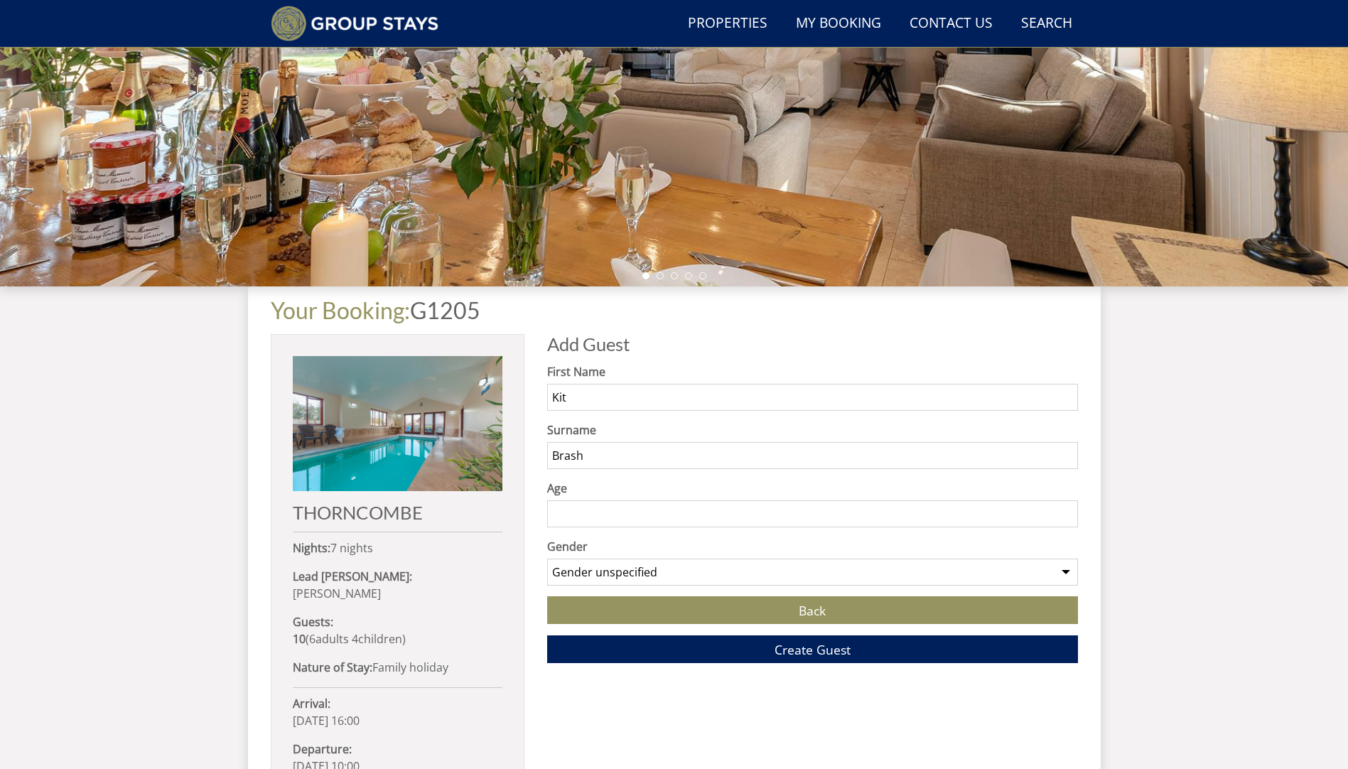
scroll to position [295, 0]
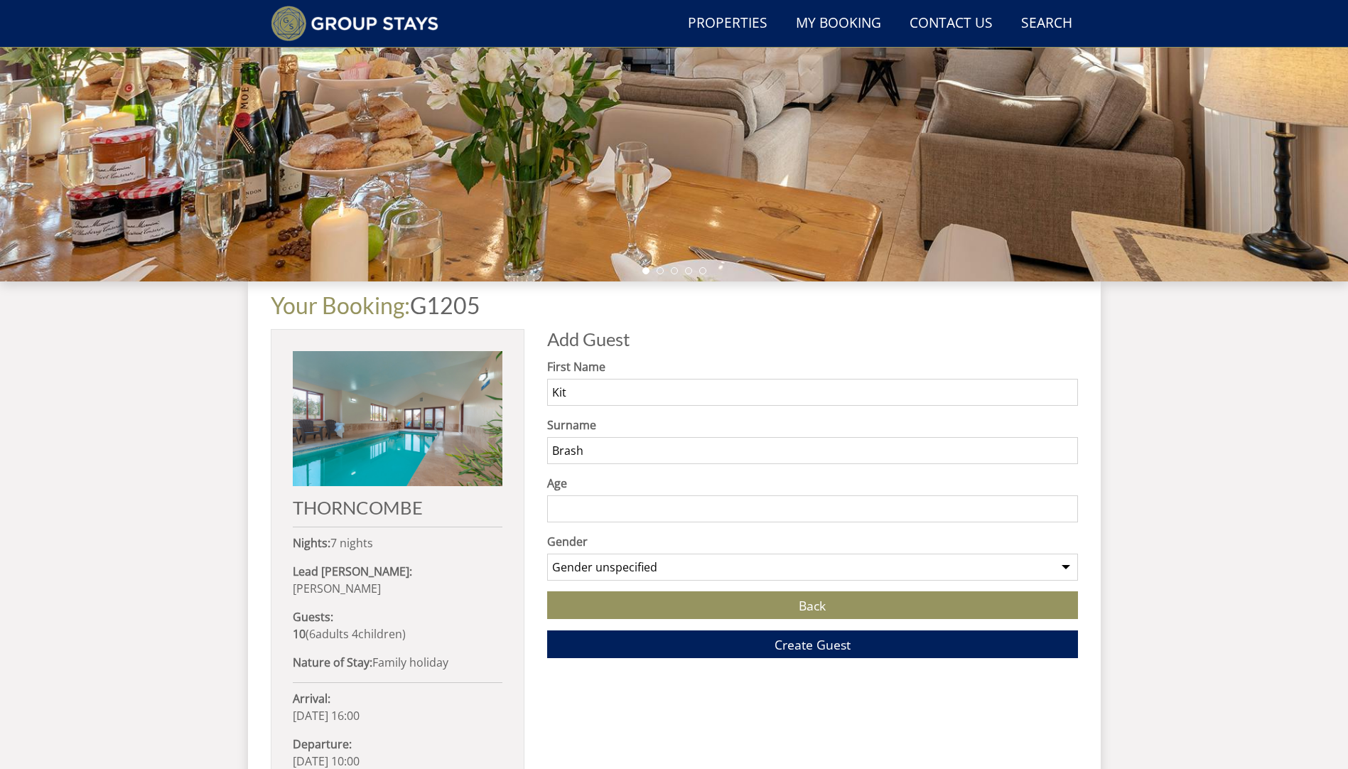
type input "Brash"
click at [942, 510] on input "Age" at bounding box center [812, 508] width 531 height 27
type input "5"
click at [895, 566] on select "Gender unspecified Gender [DEMOGRAPHIC_DATA] Gender [DEMOGRAPHIC_DATA]" at bounding box center [812, 567] width 531 height 27
select select "gender_[DEMOGRAPHIC_DATA]"
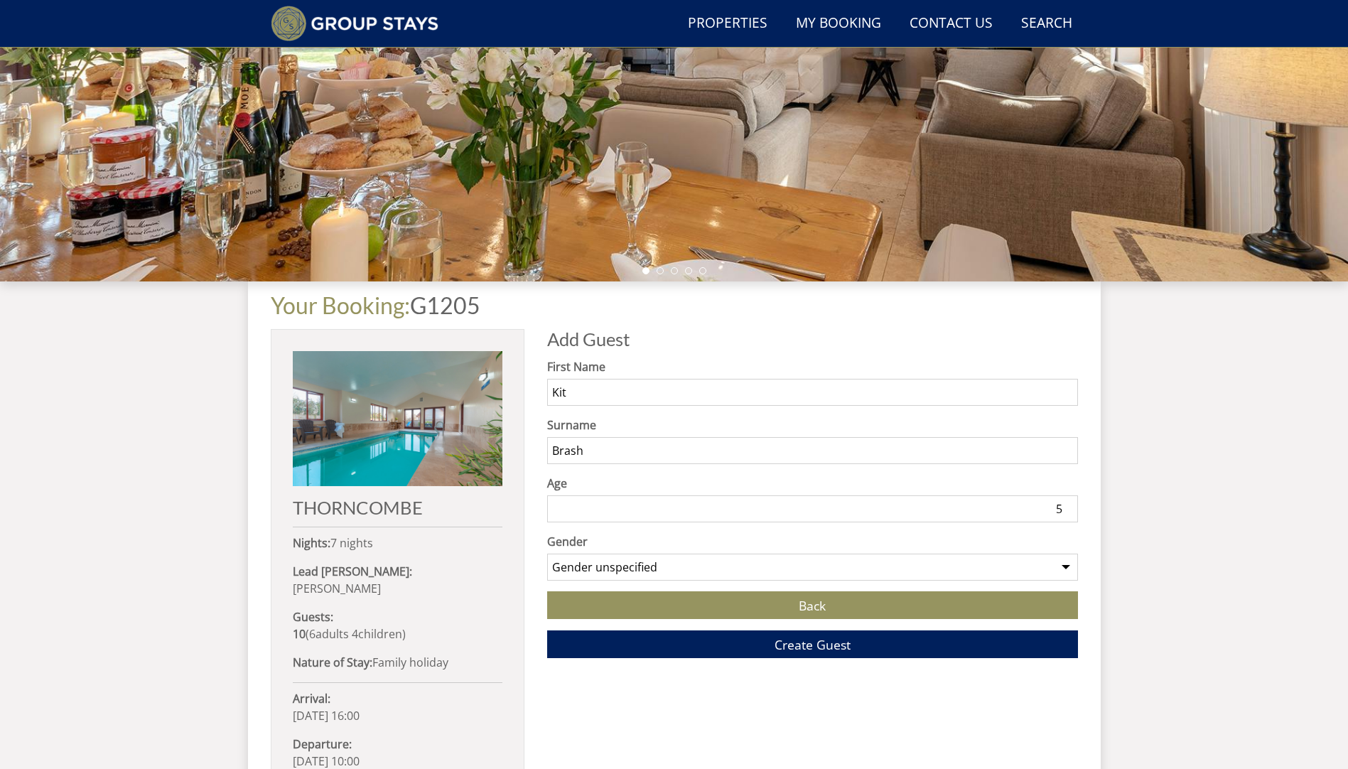
click at [547, 554] on select "Gender unspecified Gender [DEMOGRAPHIC_DATA] Gender [DEMOGRAPHIC_DATA]" at bounding box center [812, 567] width 531 height 27
click at [821, 639] on span "Create Guest" at bounding box center [813, 644] width 76 height 17
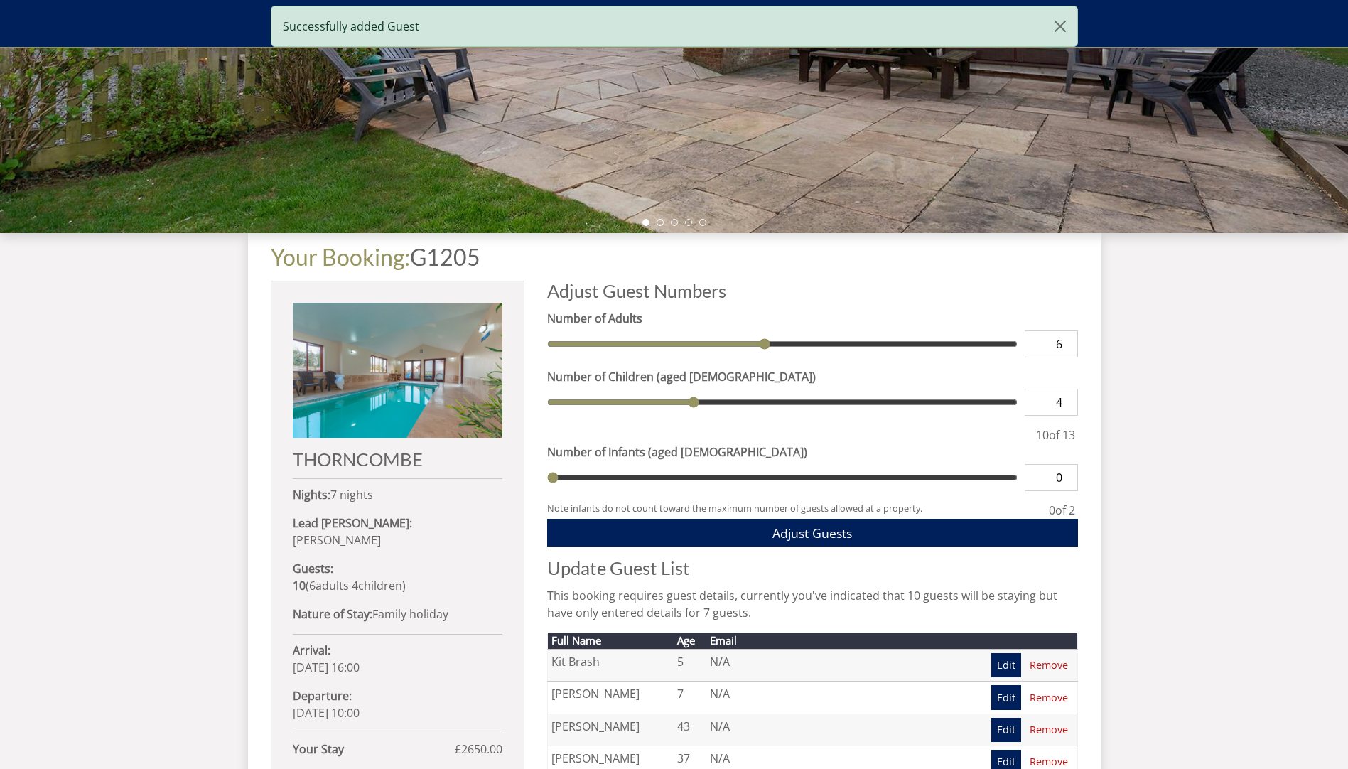
scroll to position [556, 0]
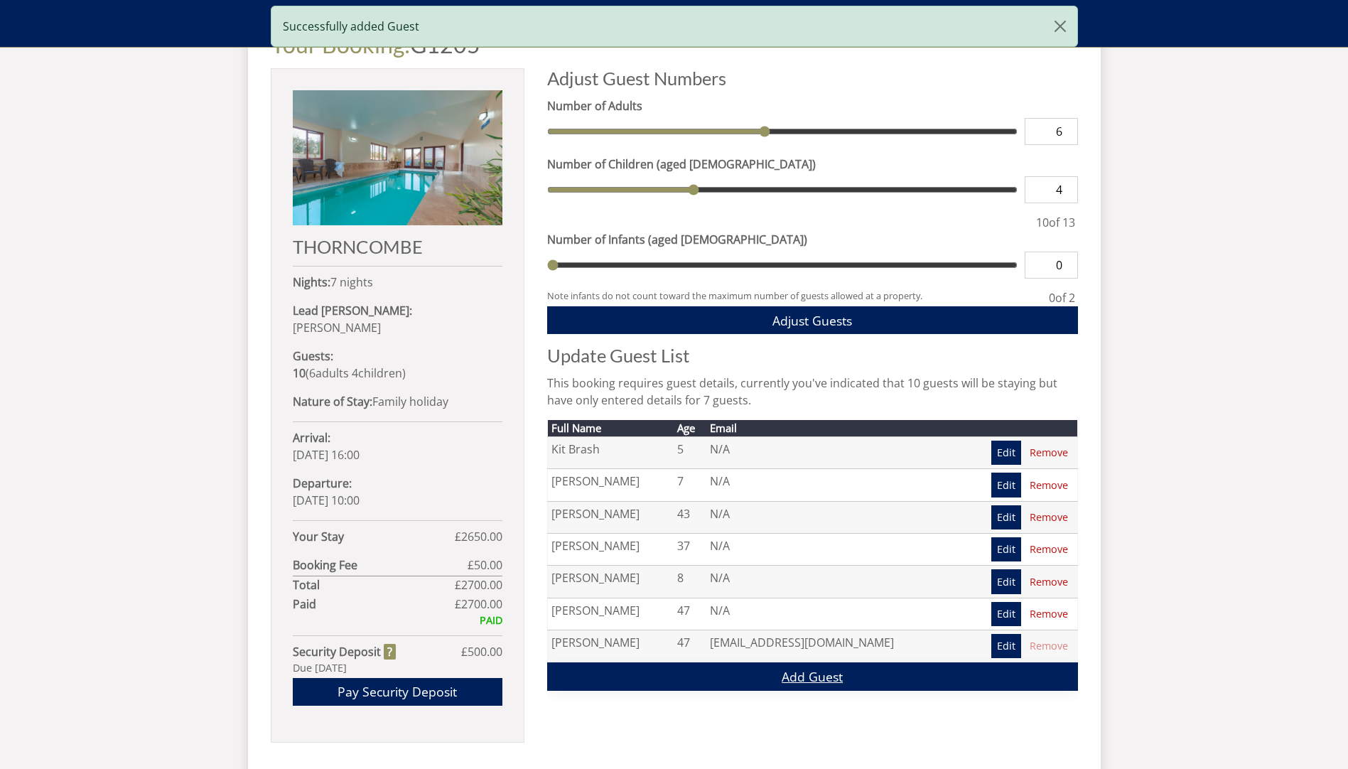
click at [799, 668] on link "Add Guest" at bounding box center [812, 676] width 531 height 28
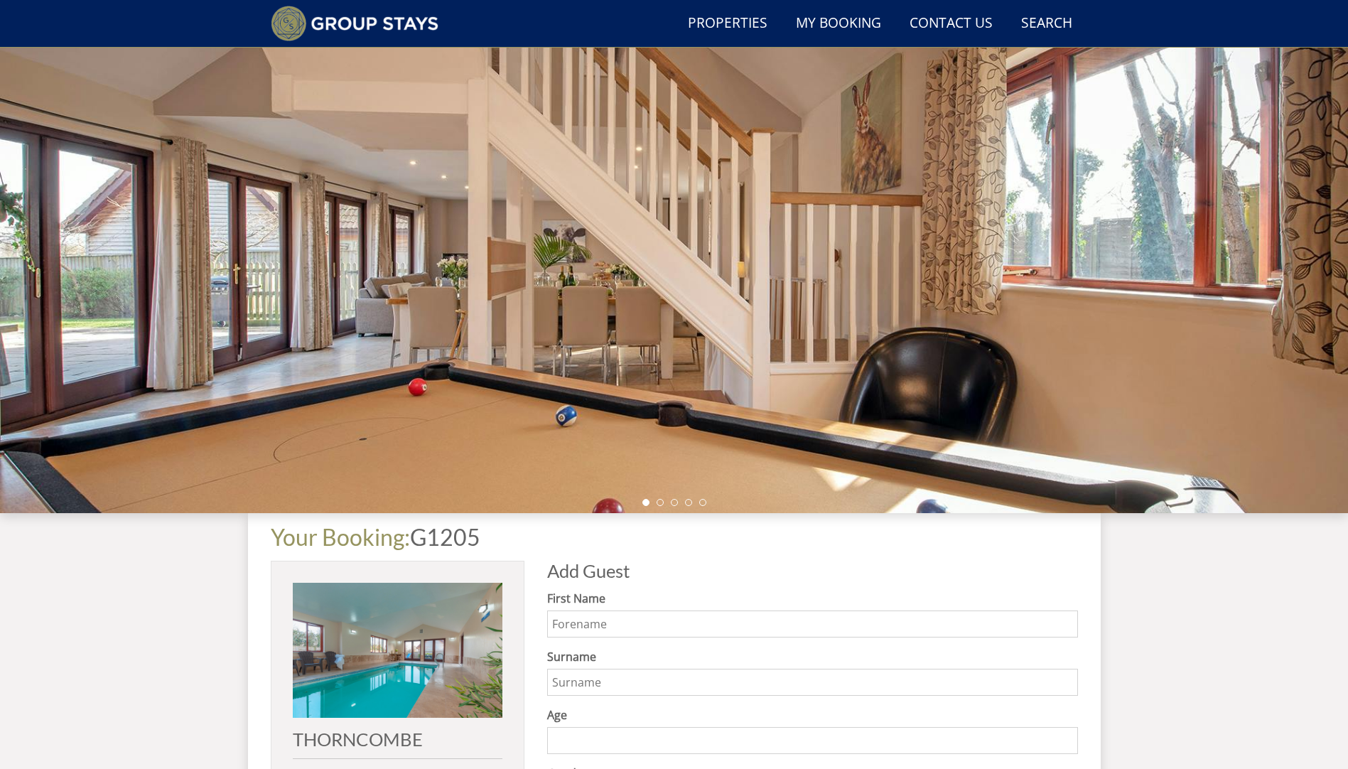
scroll to position [344, 0]
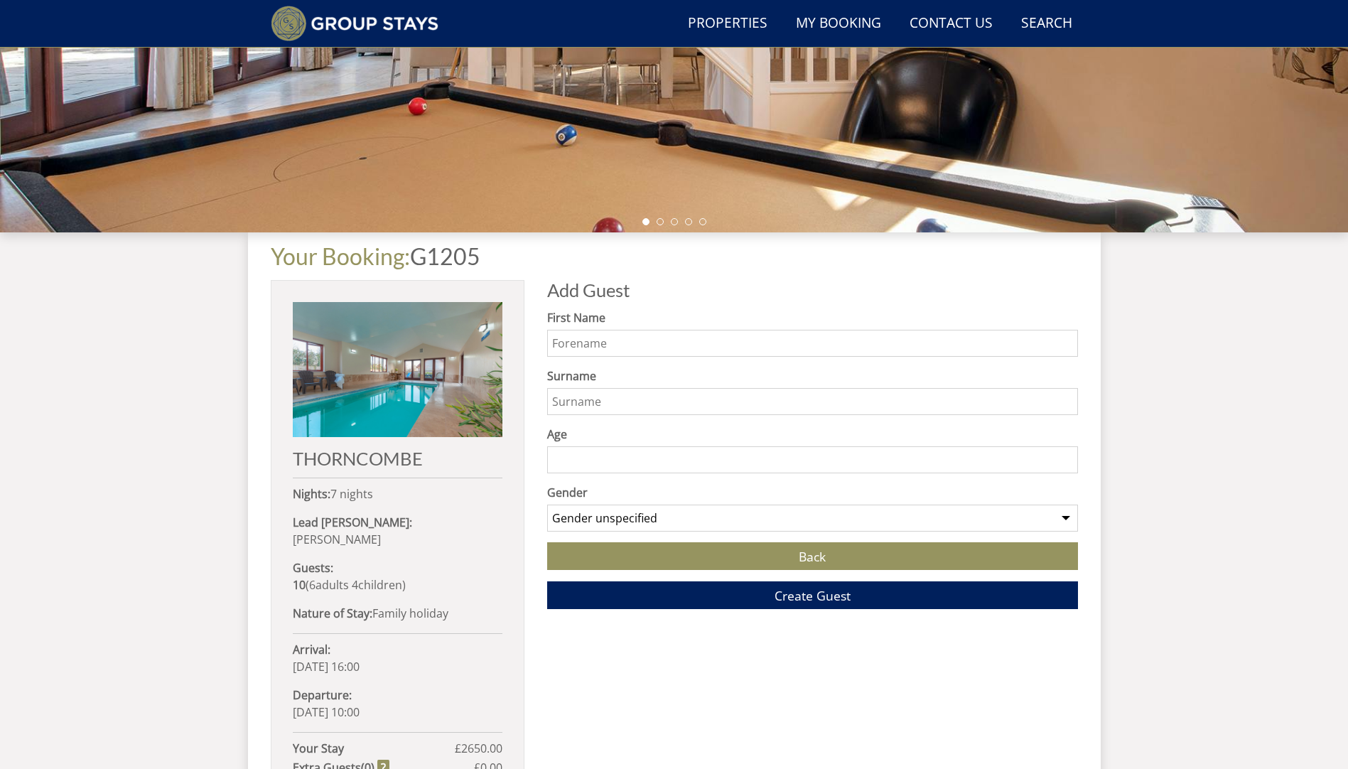
click at [635, 340] on input "First Name" at bounding box center [812, 343] width 531 height 27
type input "Clare"
type input "[PERSON_NAME]"
click at [632, 465] on input "Age" at bounding box center [812, 459] width 531 height 27
type input "4"
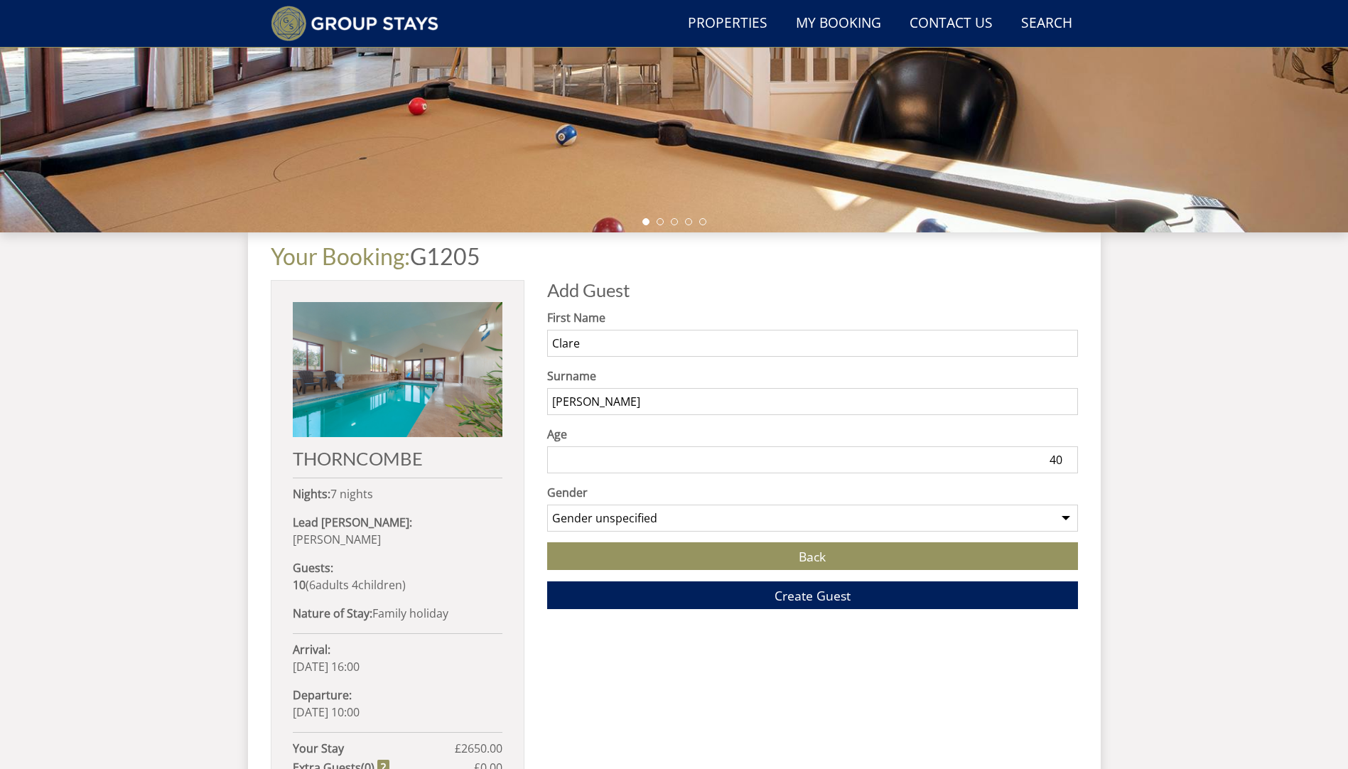
type input "40"
click at [657, 515] on select "Gender unspecified Gender [DEMOGRAPHIC_DATA] Gender [DEMOGRAPHIC_DATA]" at bounding box center [812, 518] width 531 height 27
select select "gender_[DEMOGRAPHIC_DATA]"
click at [547, 505] on select "Gender unspecified Gender [DEMOGRAPHIC_DATA] Gender [DEMOGRAPHIC_DATA]" at bounding box center [812, 518] width 531 height 27
click at [763, 589] on button "Create Guest" at bounding box center [812, 595] width 531 height 28
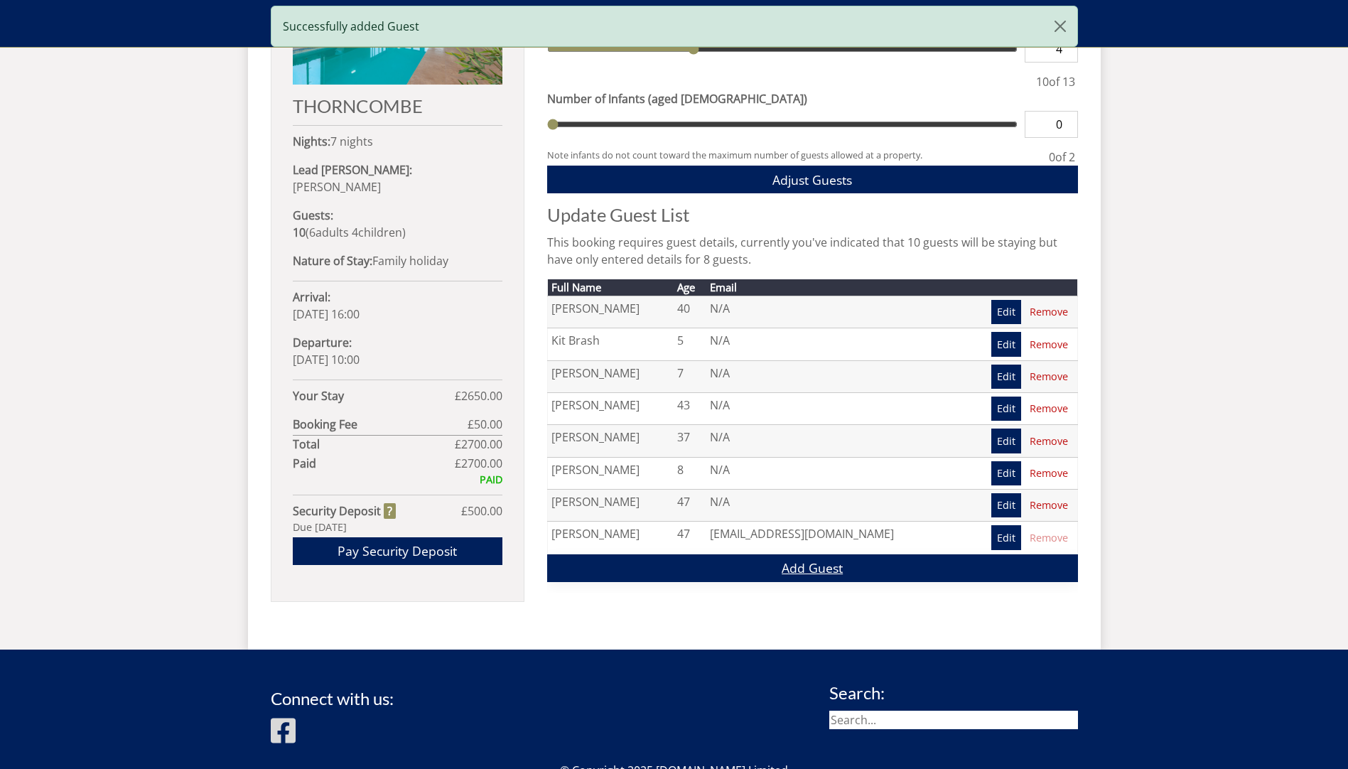
scroll to position [698, 0]
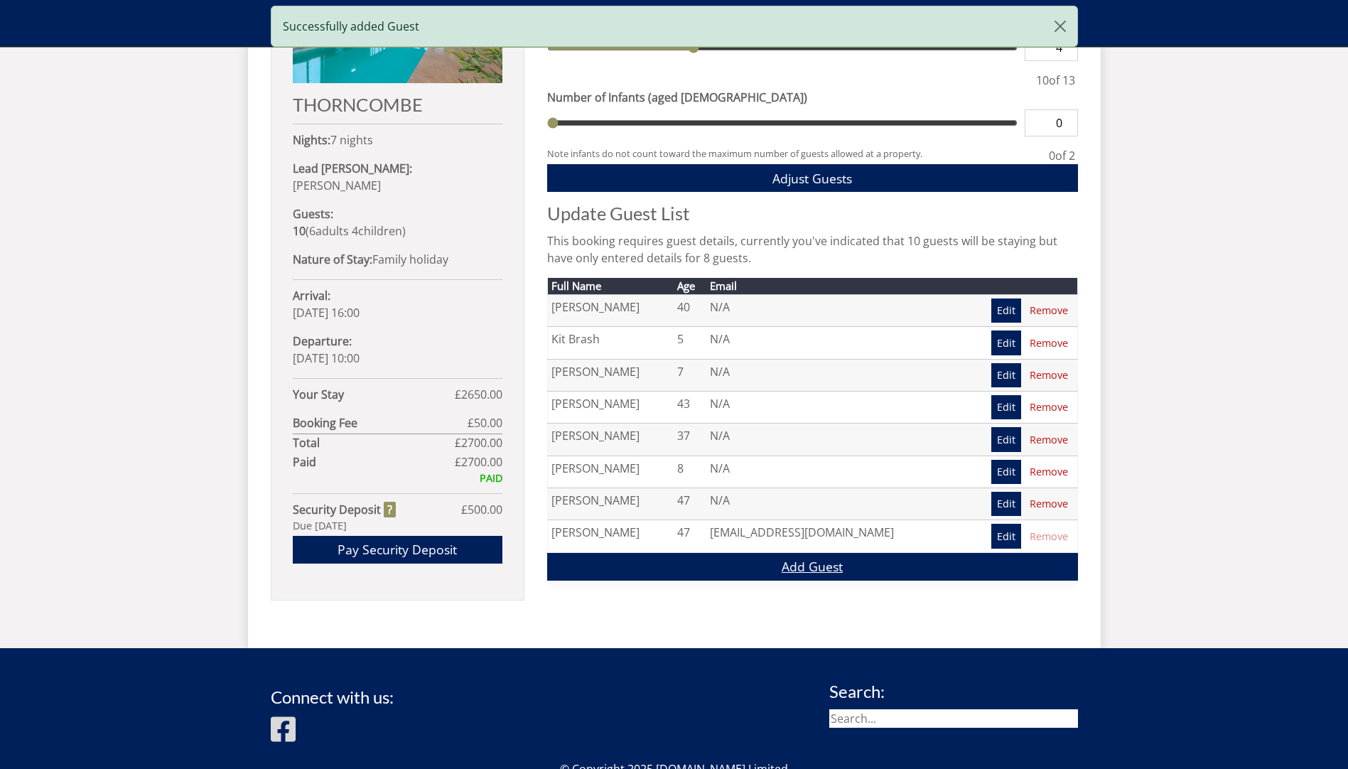
click at [789, 561] on link "Add Guest" at bounding box center [812, 567] width 531 height 28
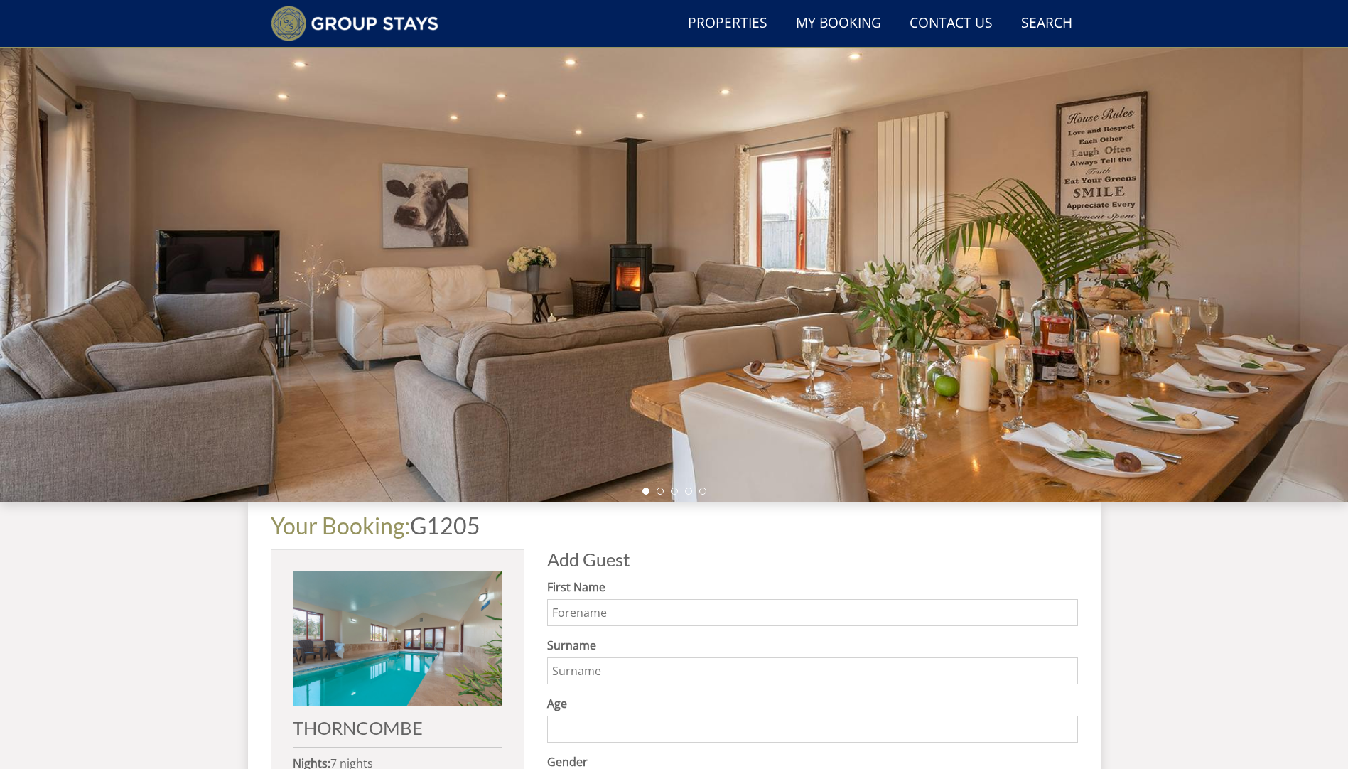
scroll to position [344, 0]
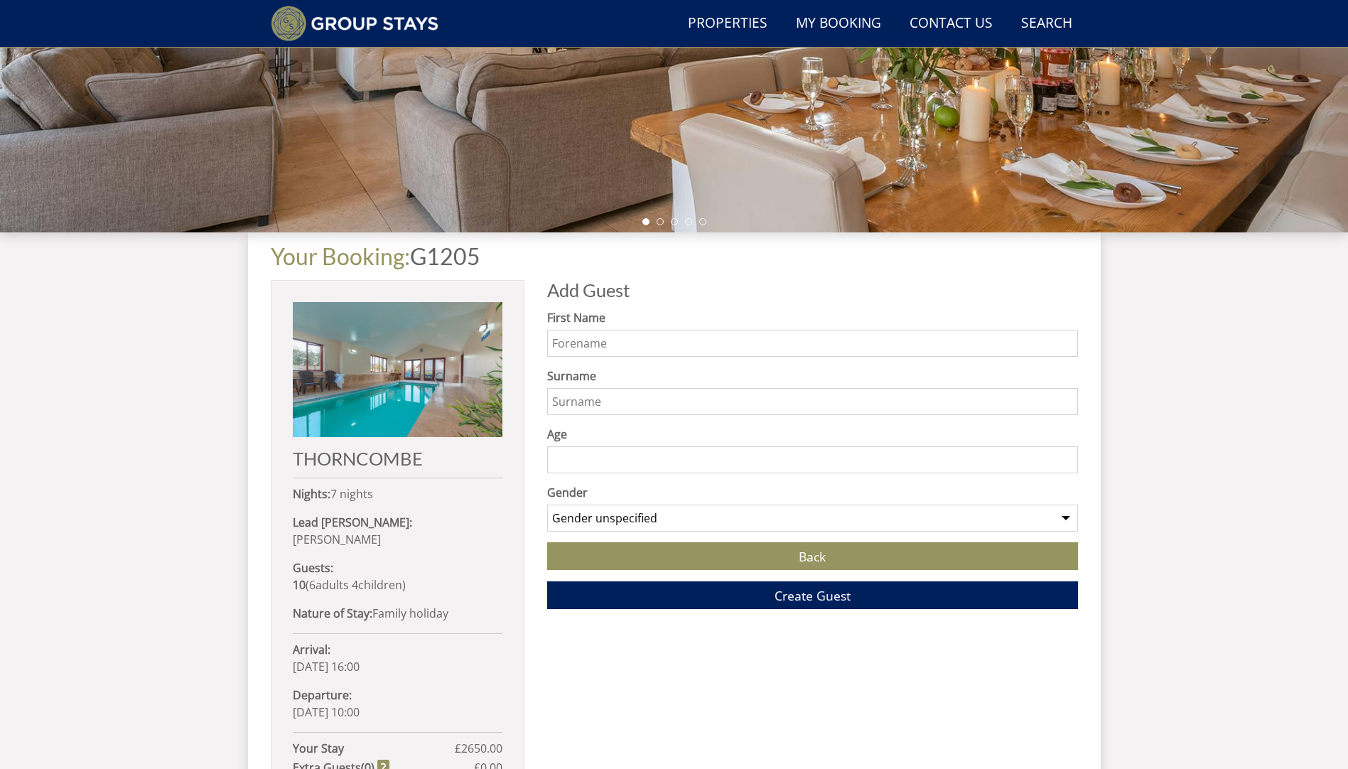
click at [645, 331] on input "First Name" at bounding box center [812, 343] width 531 height 27
type input "[PERSON_NAME]"
type input "50"
click at [664, 515] on select "Gender unspecified Gender [DEMOGRAPHIC_DATA] Gender [DEMOGRAPHIC_DATA]" at bounding box center [812, 518] width 531 height 27
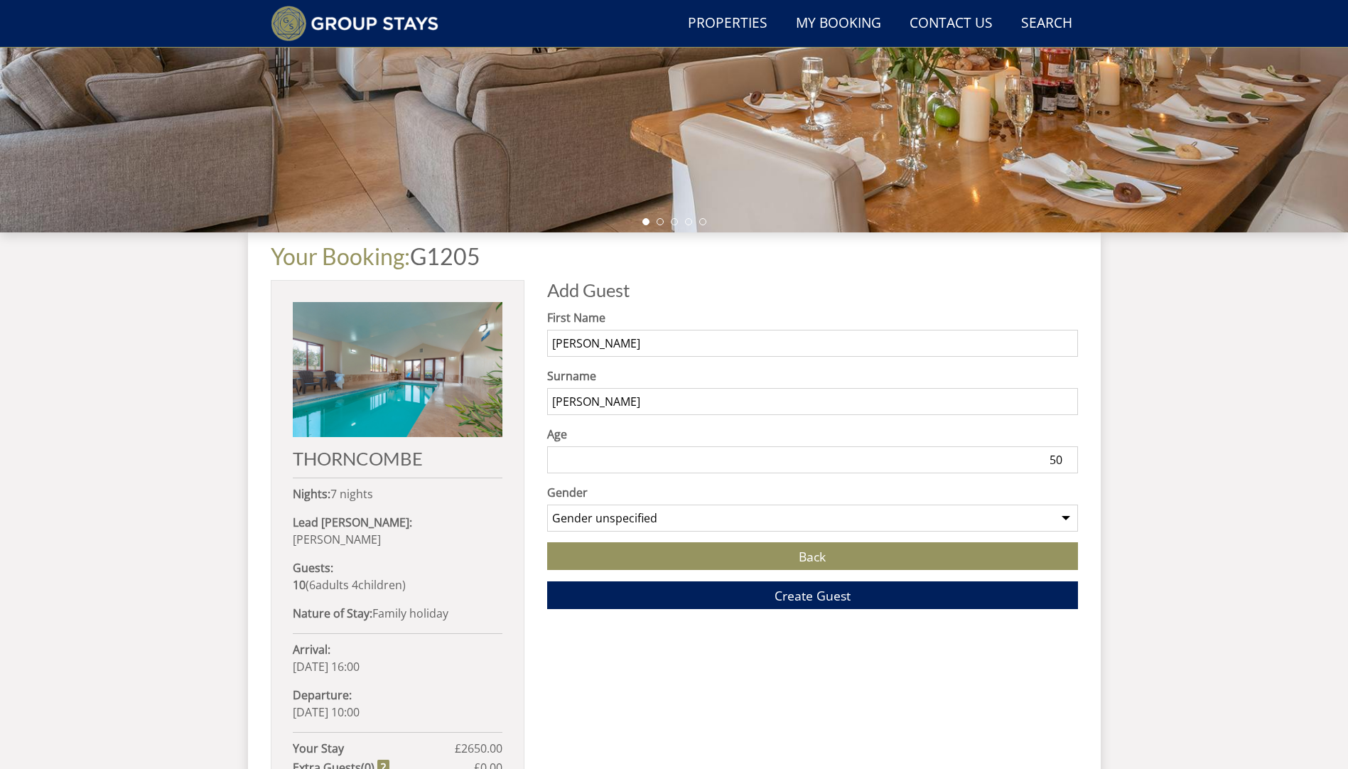
select select "gender_[DEMOGRAPHIC_DATA]"
click at [547, 505] on select "Gender unspecified Gender [DEMOGRAPHIC_DATA] Gender [DEMOGRAPHIC_DATA]" at bounding box center [812, 518] width 531 height 27
click at [769, 594] on button "Create Guest" at bounding box center [812, 595] width 531 height 28
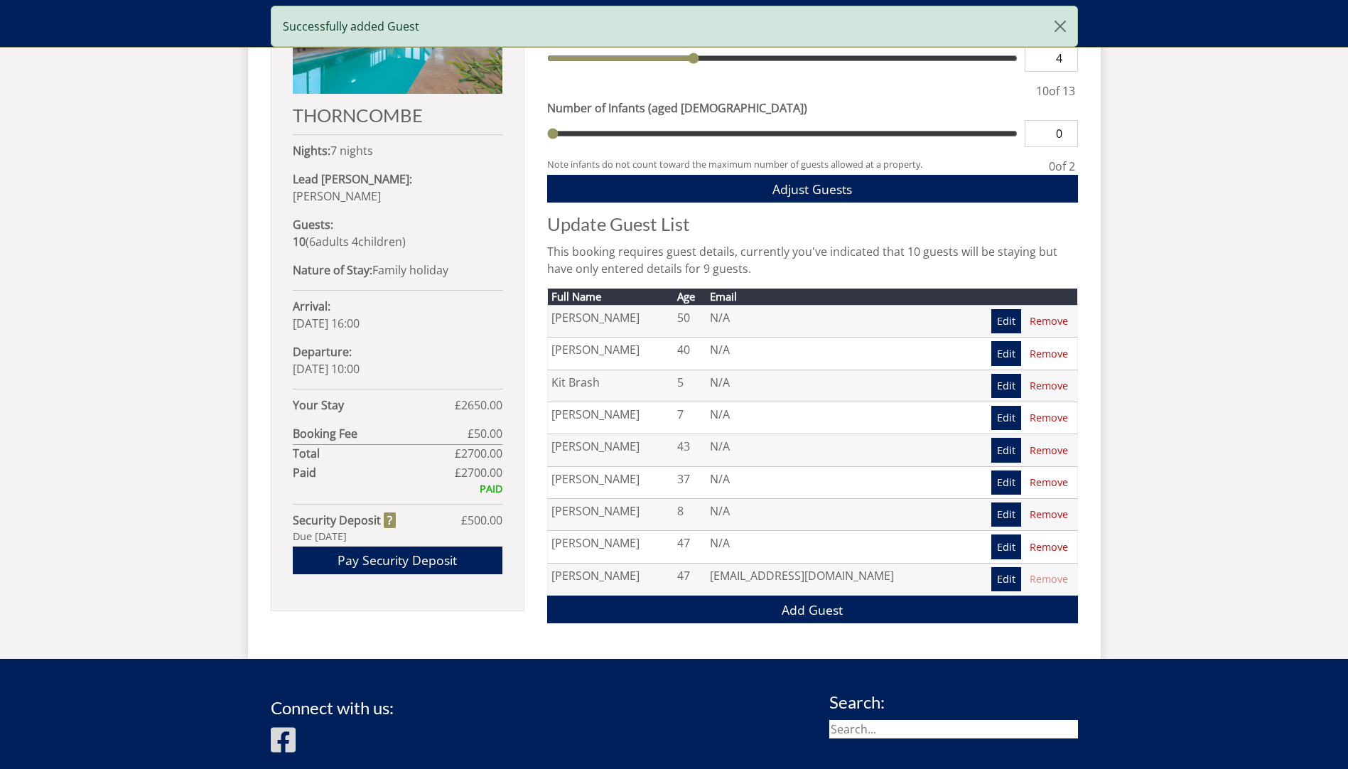
scroll to position [695, 0]
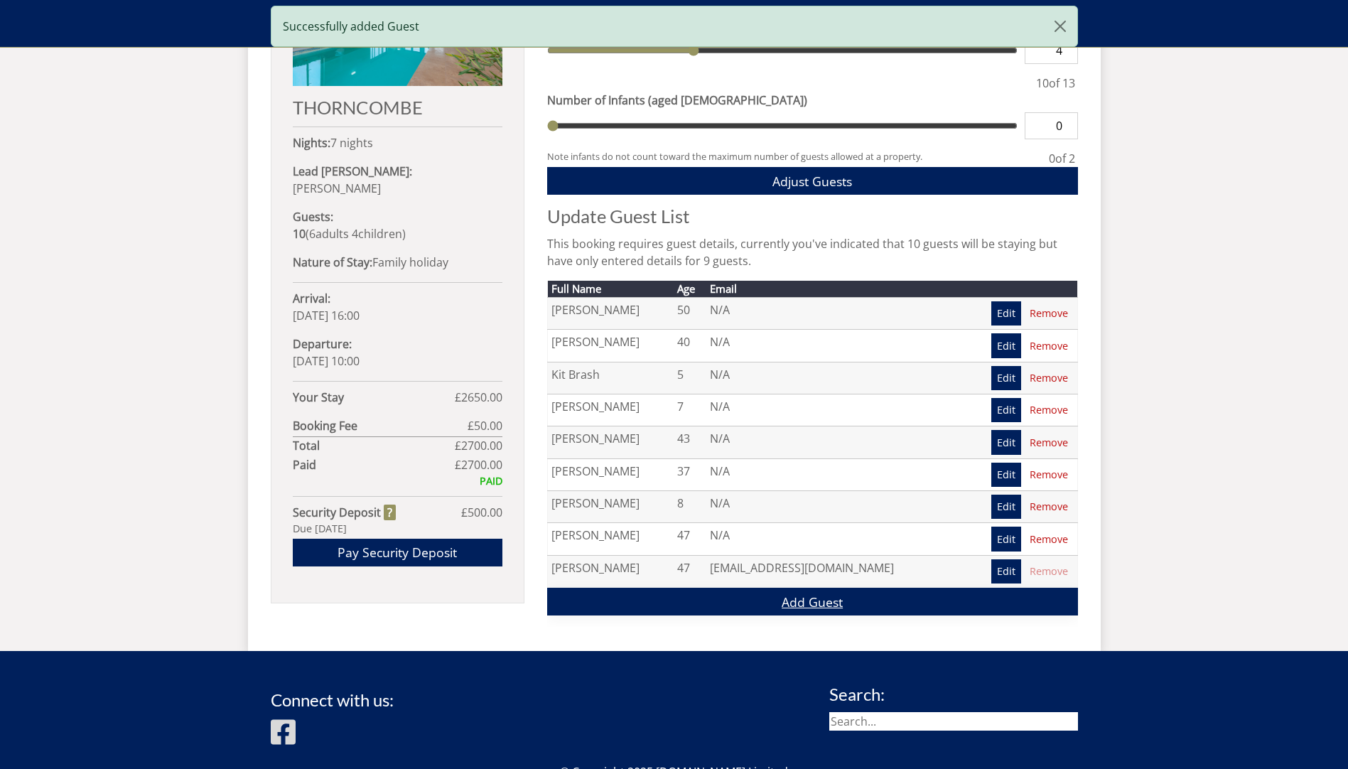
click at [794, 603] on link "Add Guest" at bounding box center [812, 602] width 531 height 28
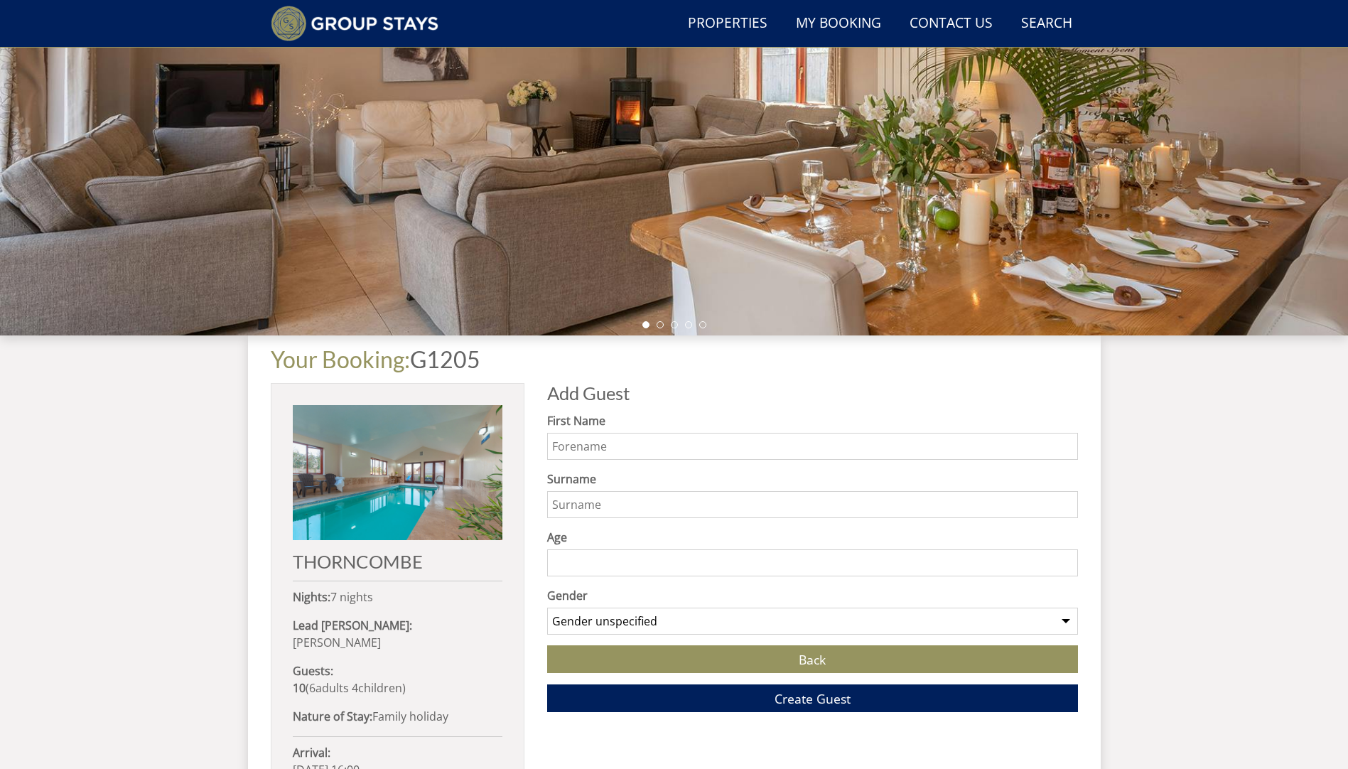
scroll to position [271, 0]
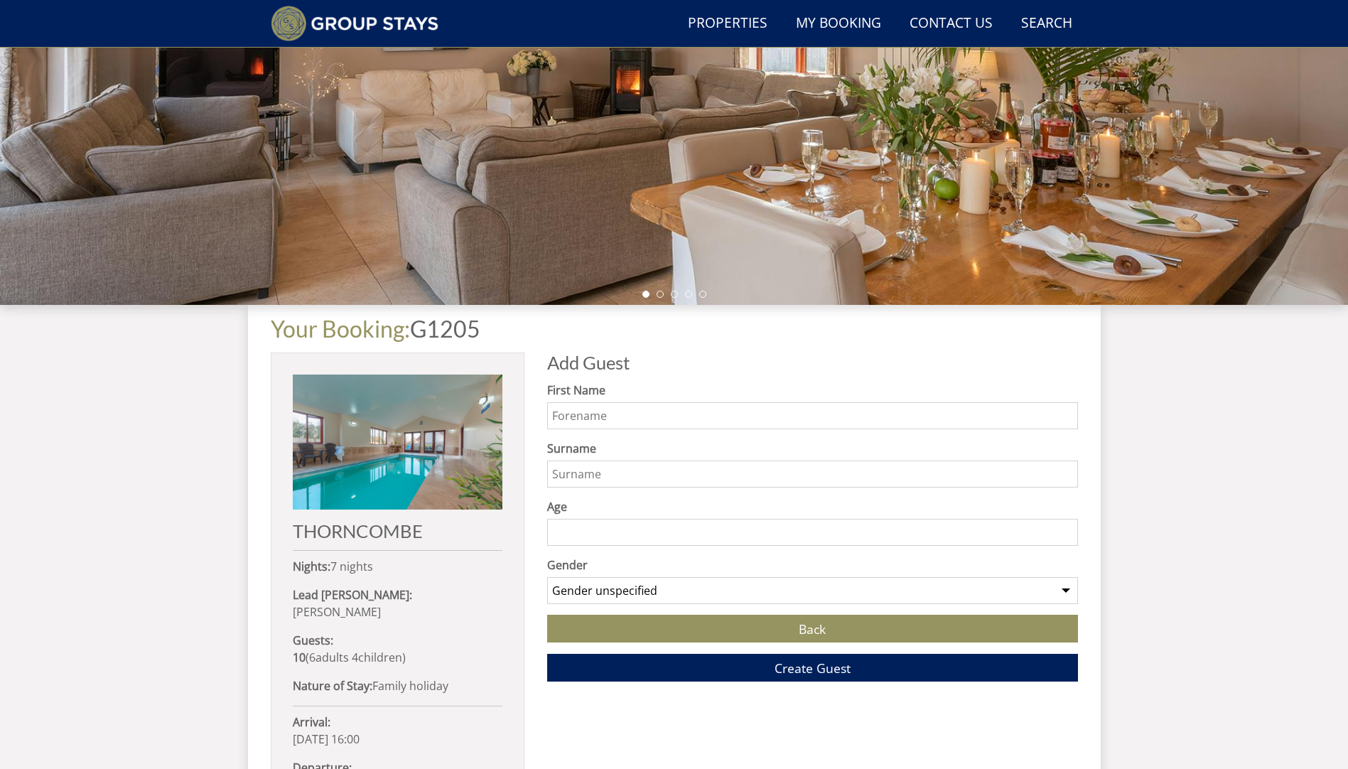
click at [618, 410] on input "First Name" at bounding box center [812, 415] width 531 height 27
type input "[PERSON_NAME]"
click at [630, 539] on input "Age" at bounding box center [812, 532] width 531 height 27
type input "8"
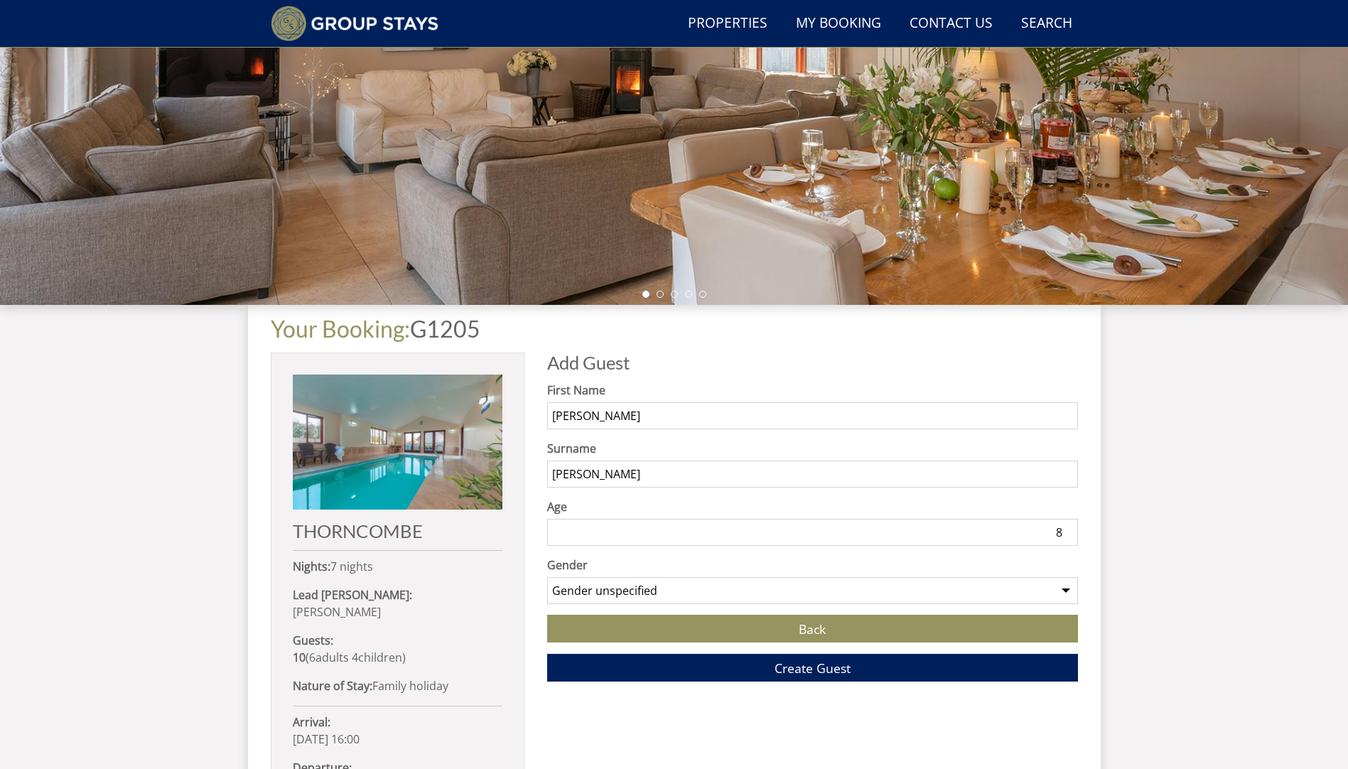
click at [654, 584] on select "Gender unspecified Gender [DEMOGRAPHIC_DATA] Gender [DEMOGRAPHIC_DATA]" at bounding box center [812, 590] width 531 height 27
select select "gender_[DEMOGRAPHIC_DATA]"
click at [547, 577] on select "Gender unspecified Gender [DEMOGRAPHIC_DATA] Gender [DEMOGRAPHIC_DATA]" at bounding box center [812, 590] width 531 height 27
click at [789, 666] on span "Create Guest" at bounding box center [813, 667] width 76 height 17
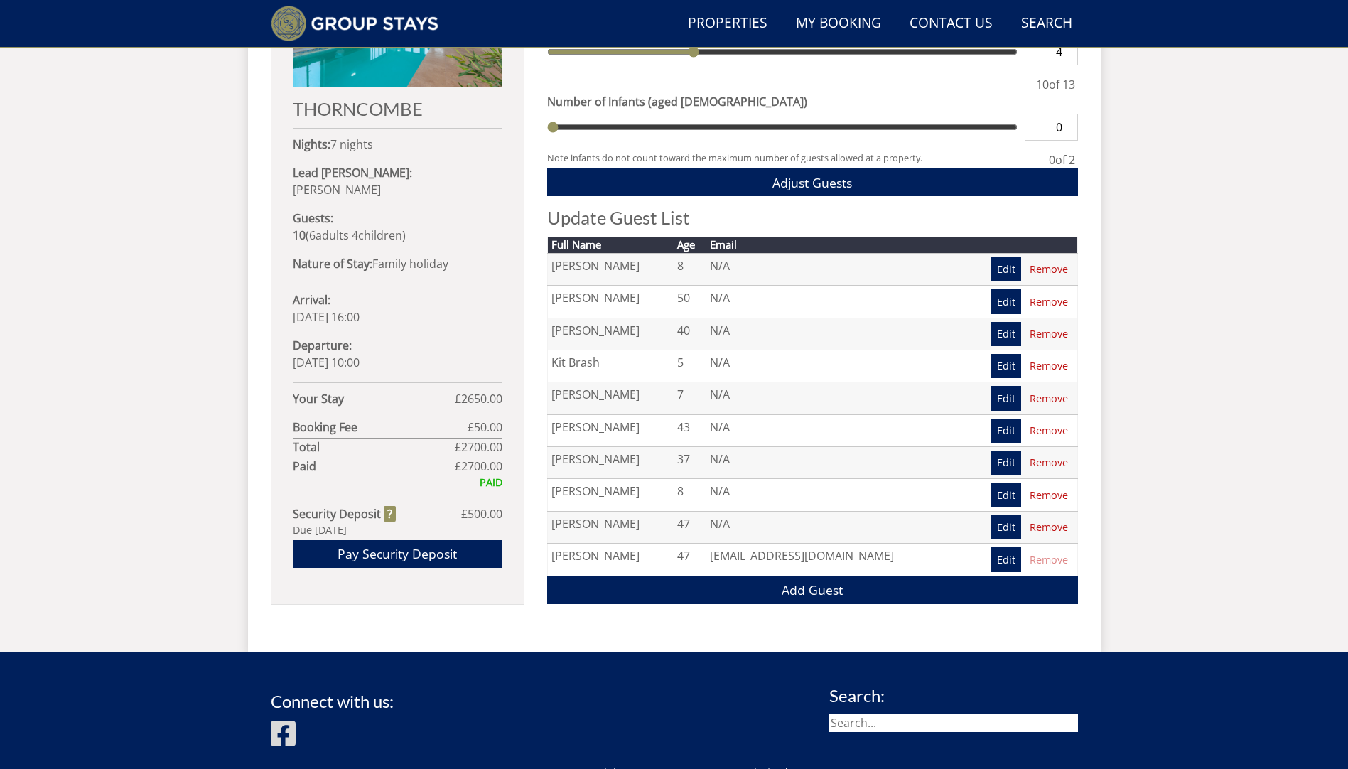
scroll to position [698, 0]
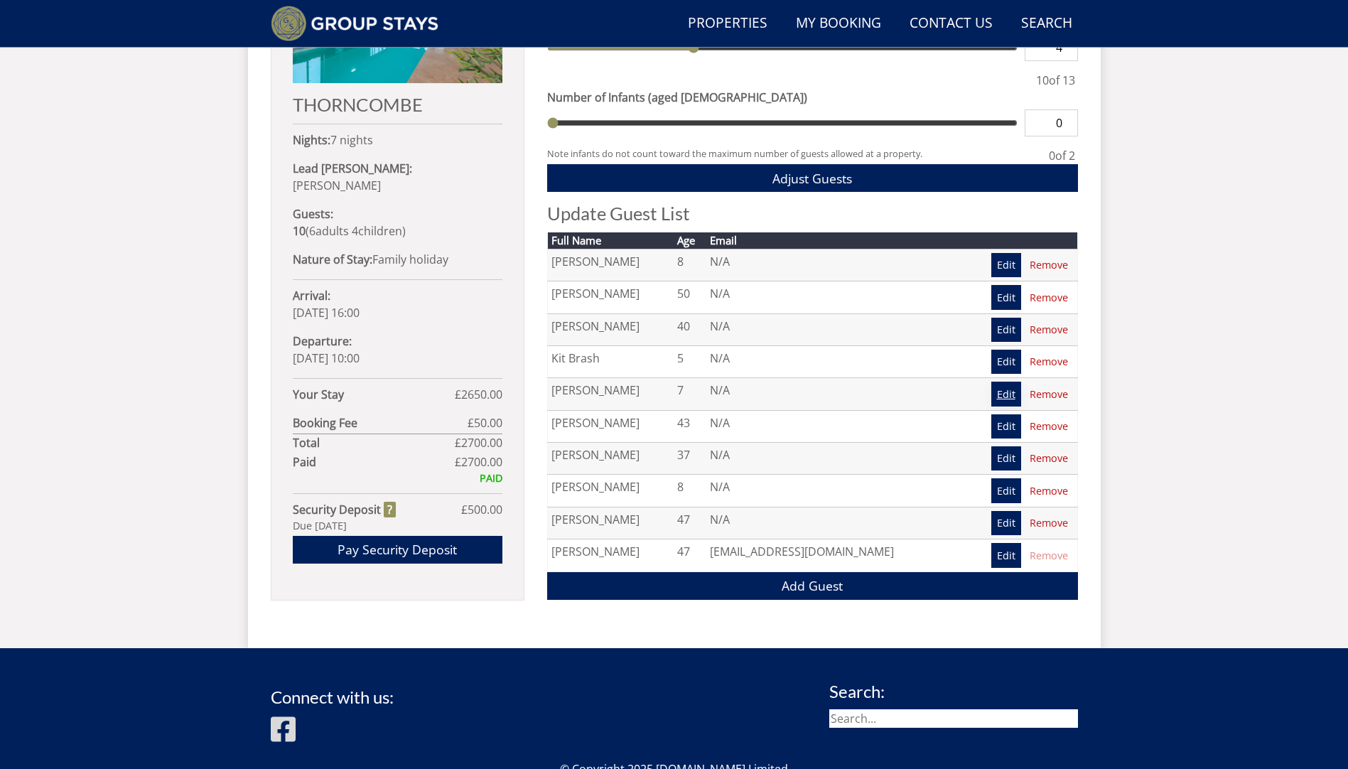
click at [1000, 390] on link "Edit" at bounding box center [1006, 394] width 30 height 24
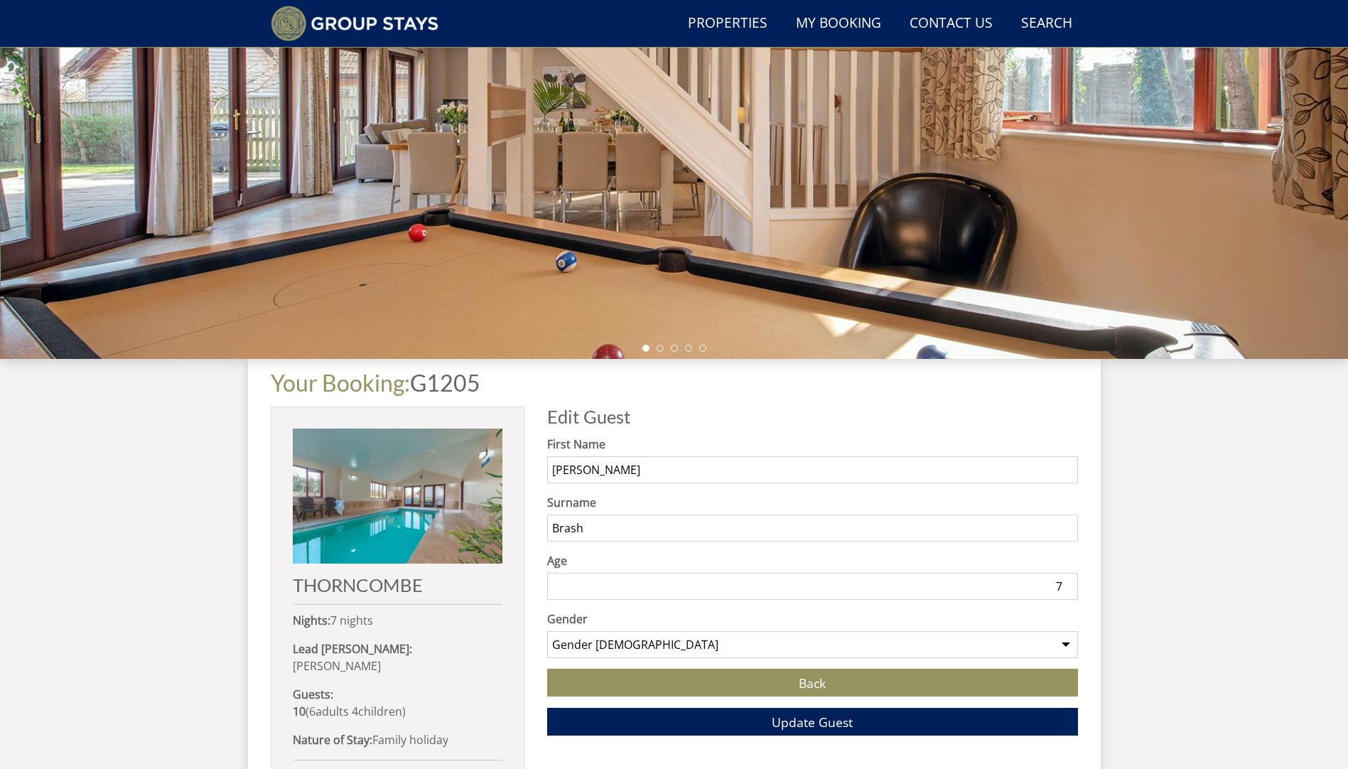
scroll to position [273, 0]
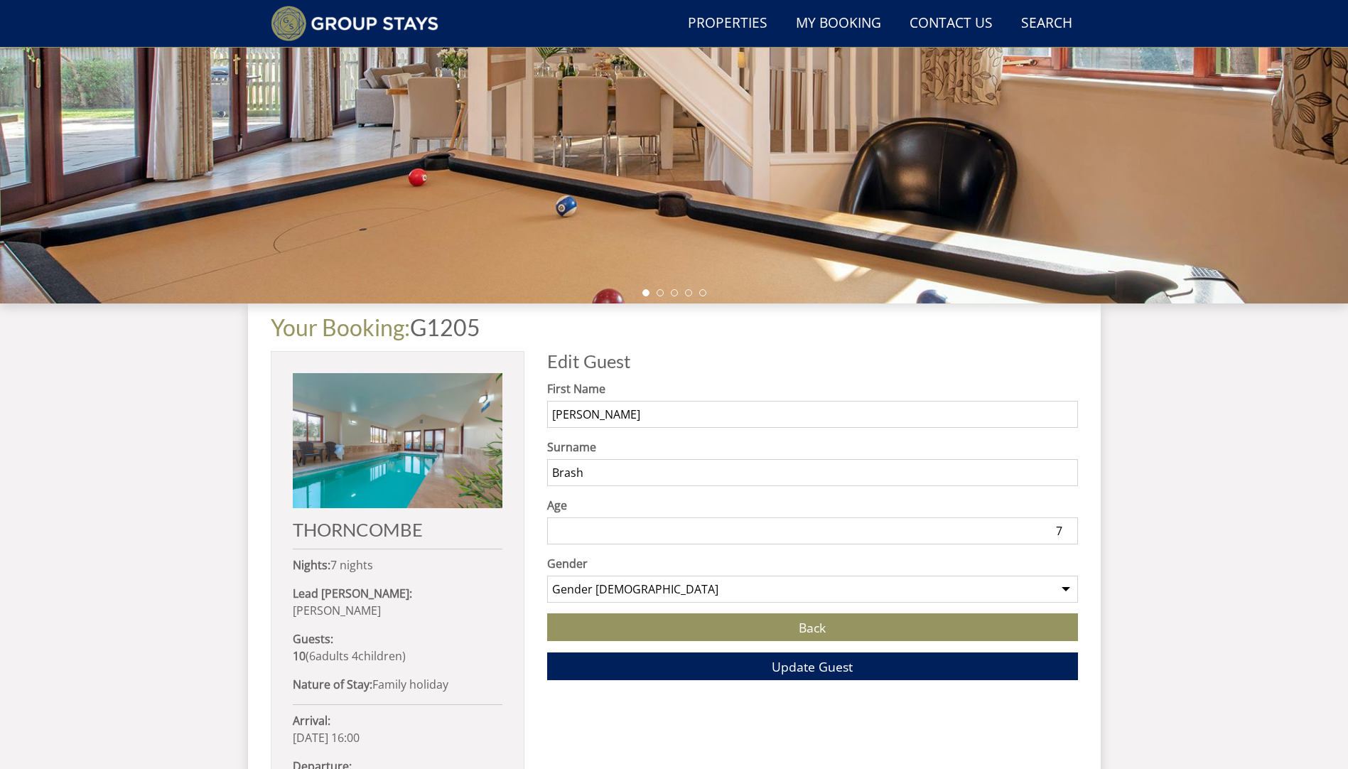
click at [1060, 532] on input "7" at bounding box center [812, 530] width 531 height 27
type input "8"
click at [918, 662] on button "Update Guest" at bounding box center [812, 666] width 531 height 28
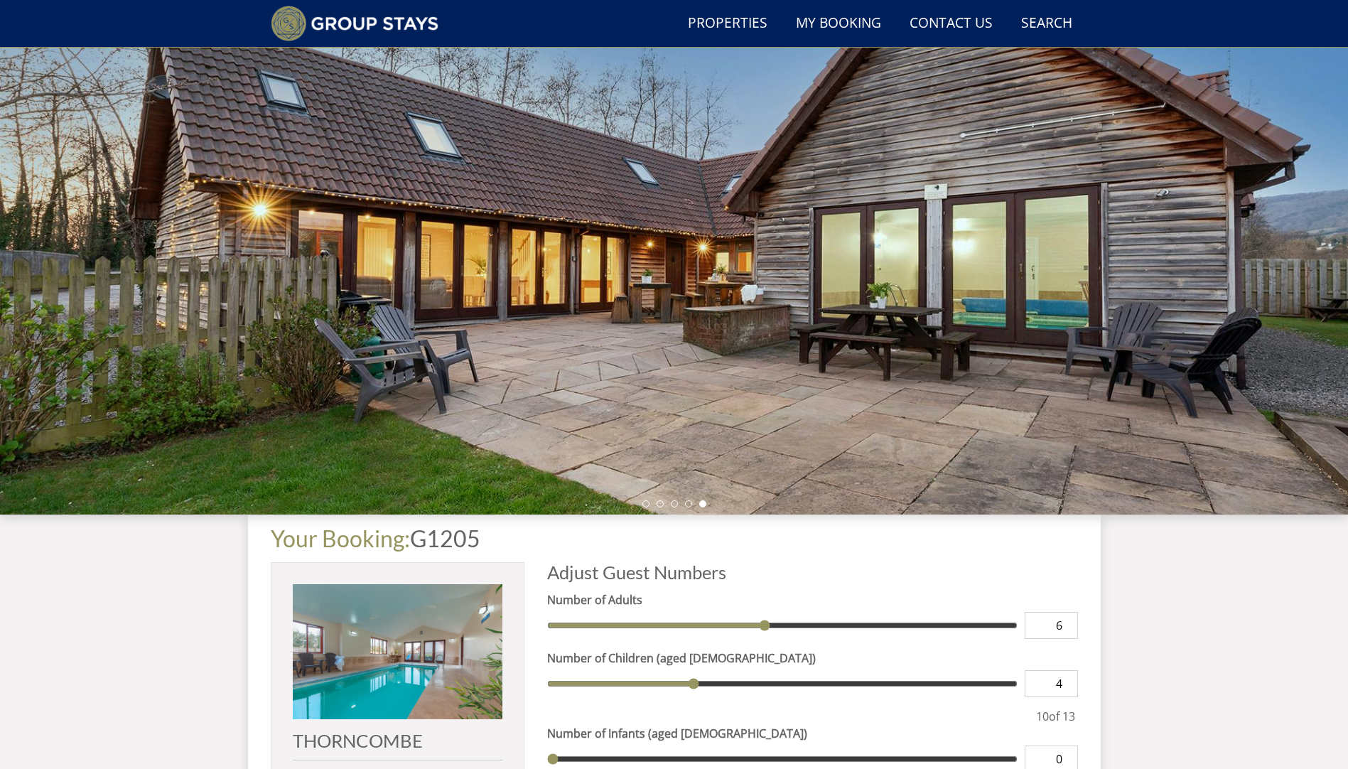
scroll to position [55, 0]
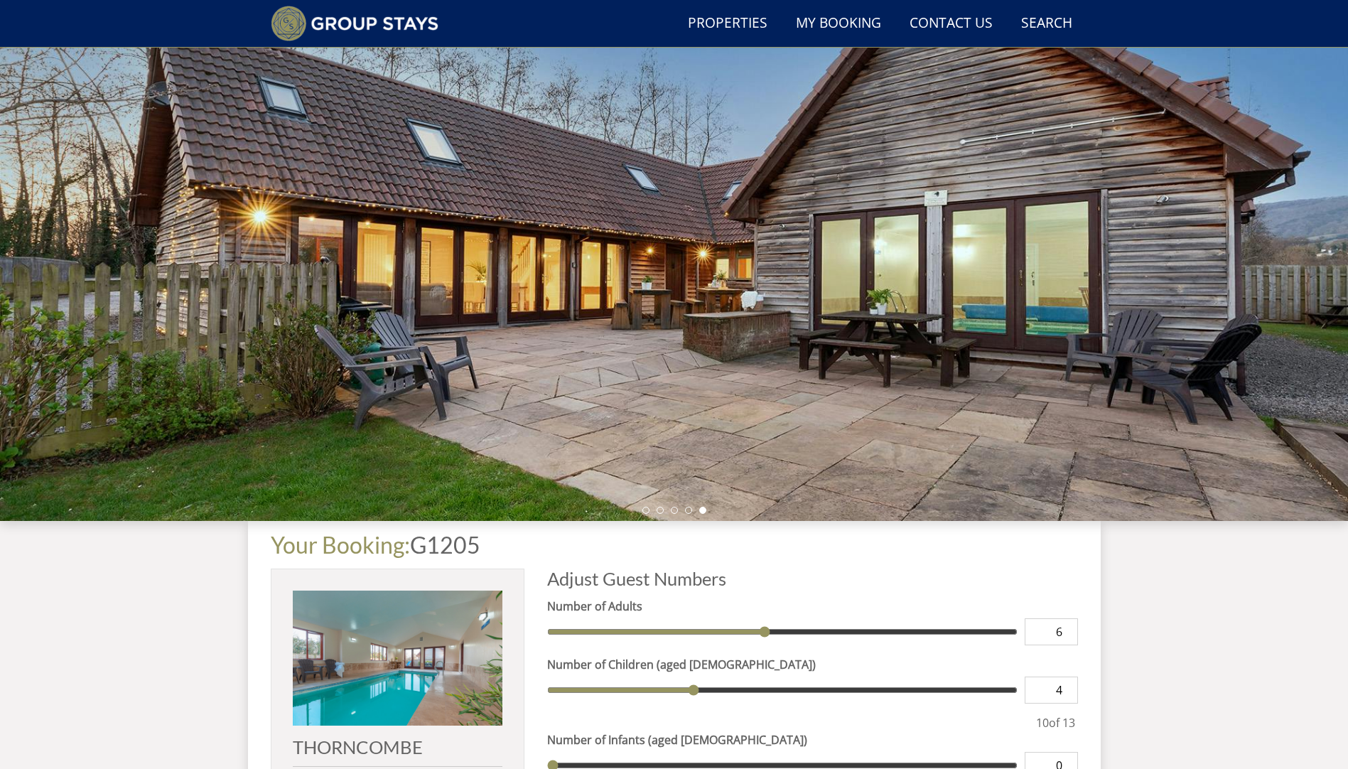
click at [804, 438] on div at bounding box center [674, 271] width 1348 height 497
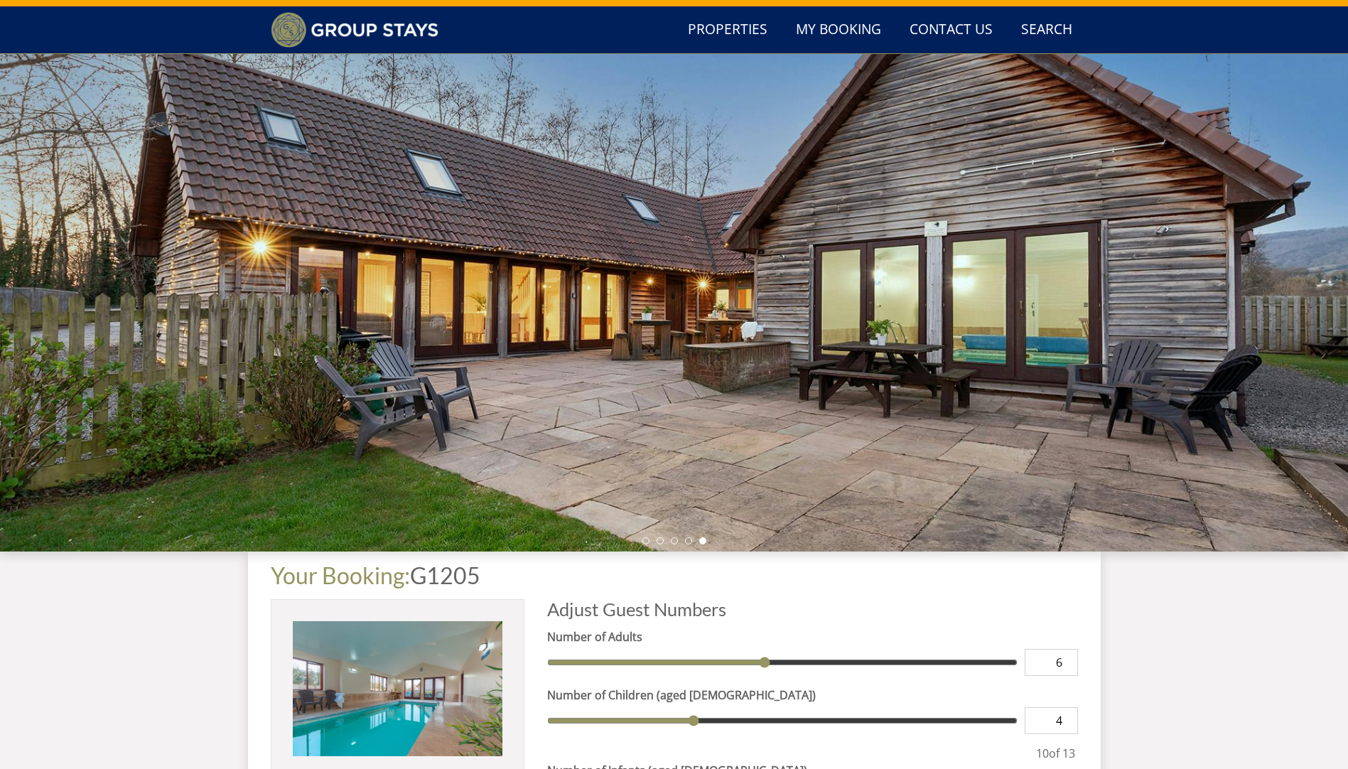
scroll to position [0, 0]
